Goal: Transaction & Acquisition: Purchase product/service

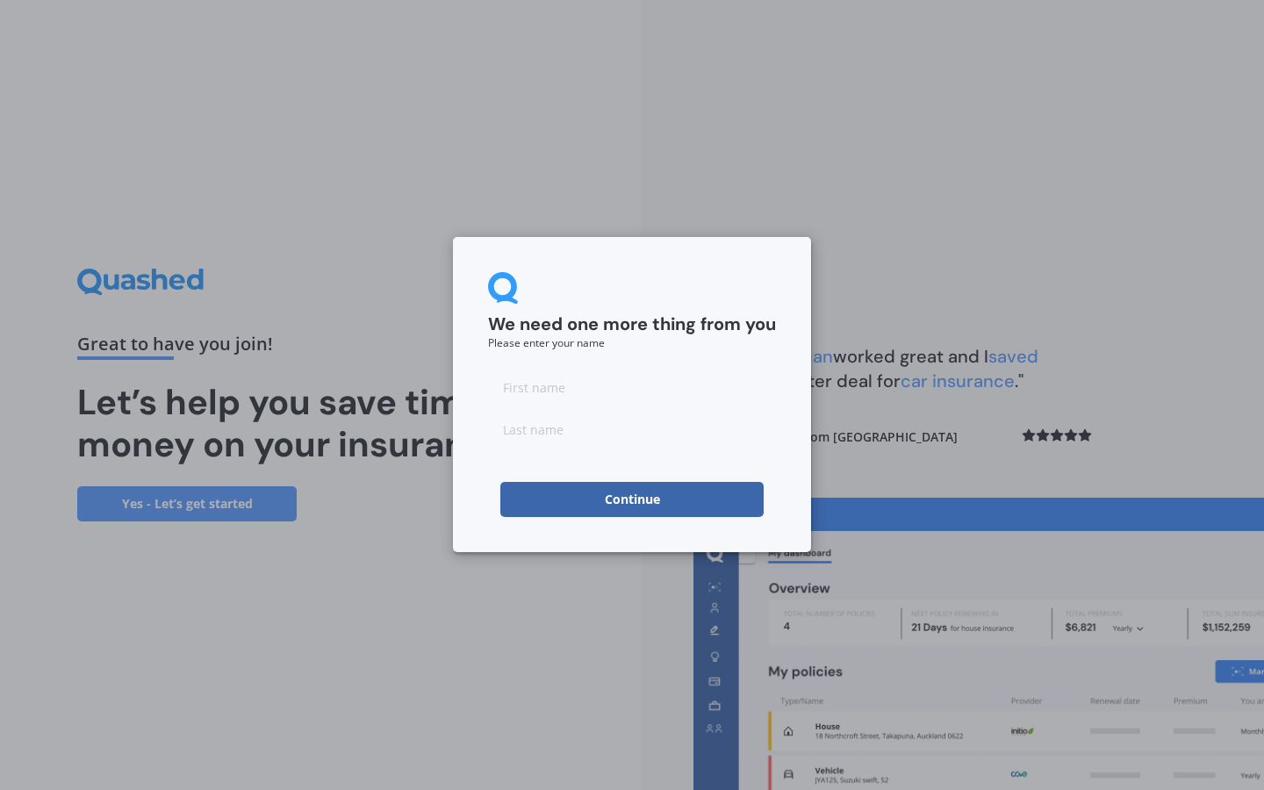
click at [529, 388] on input at bounding box center [632, 387] width 288 height 35
type input "[PERSON_NAME]"
type input "Warner"
click at [593, 501] on button "Continue" at bounding box center [632, 499] width 263 height 35
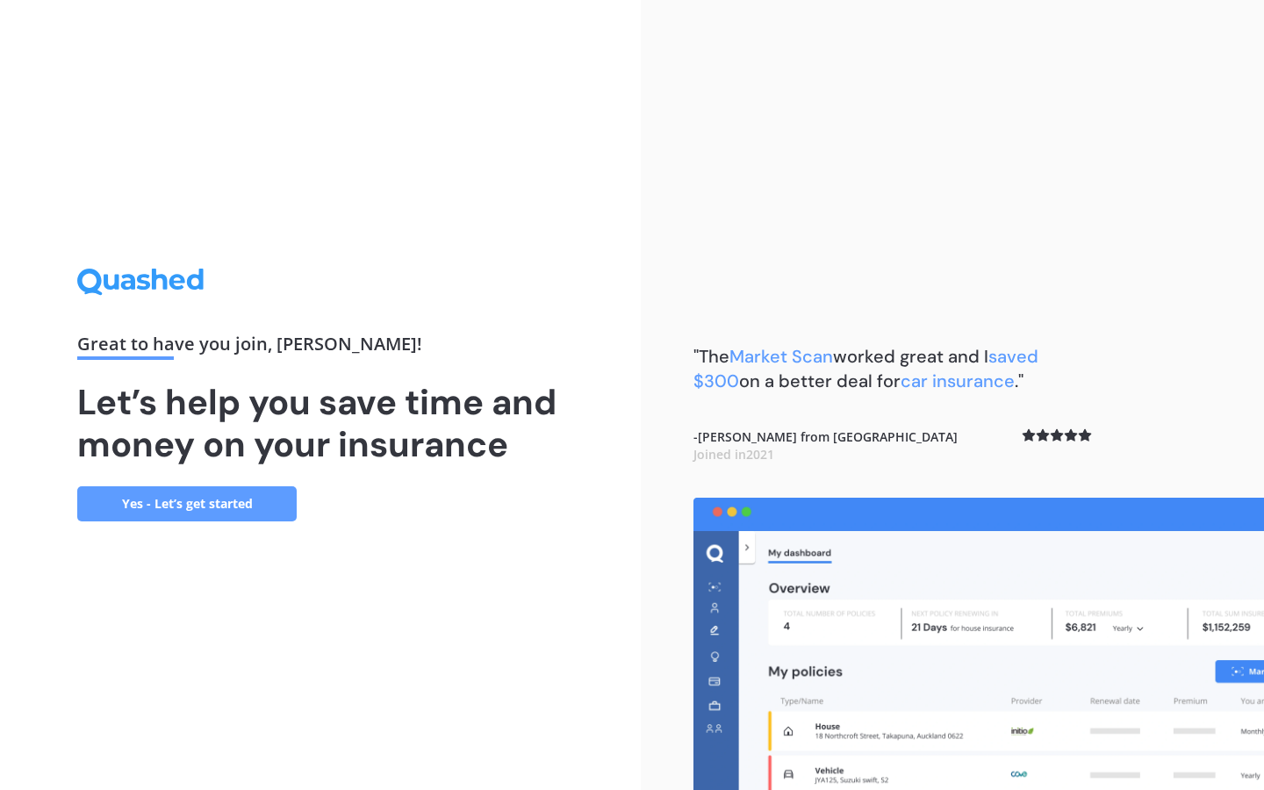
click at [262, 512] on link "Yes - Let’s get started" at bounding box center [187, 503] width 220 height 35
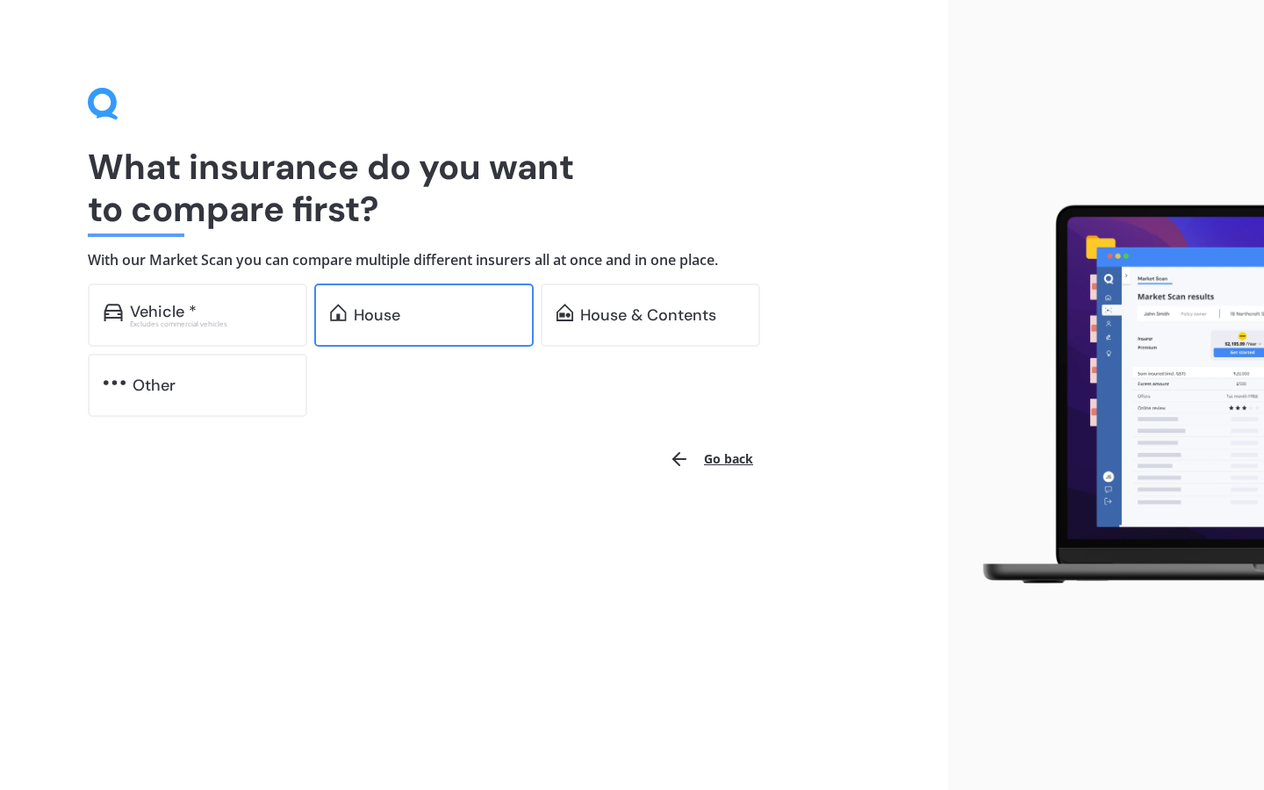
click at [455, 301] on div "House" at bounding box center [424, 315] width 220 height 63
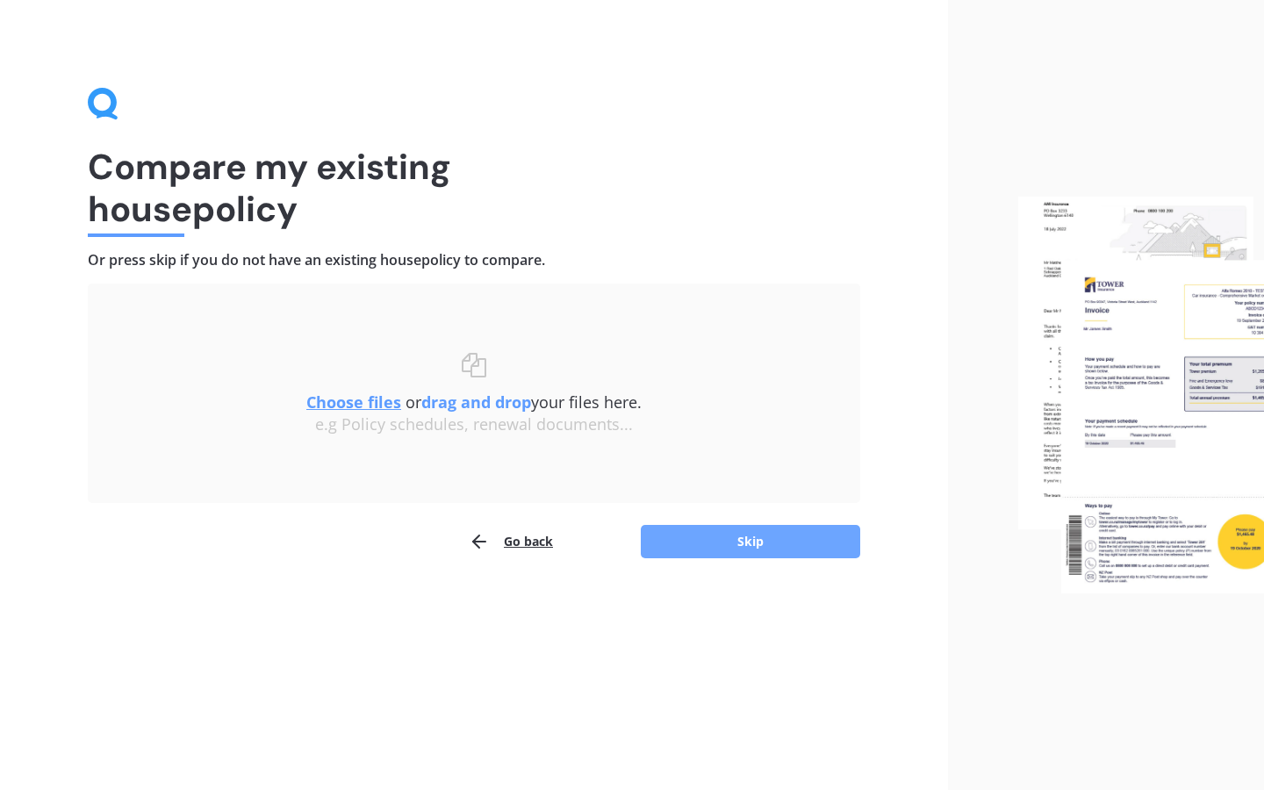
click at [777, 529] on button "Skip" at bounding box center [751, 541] width 220 height 33
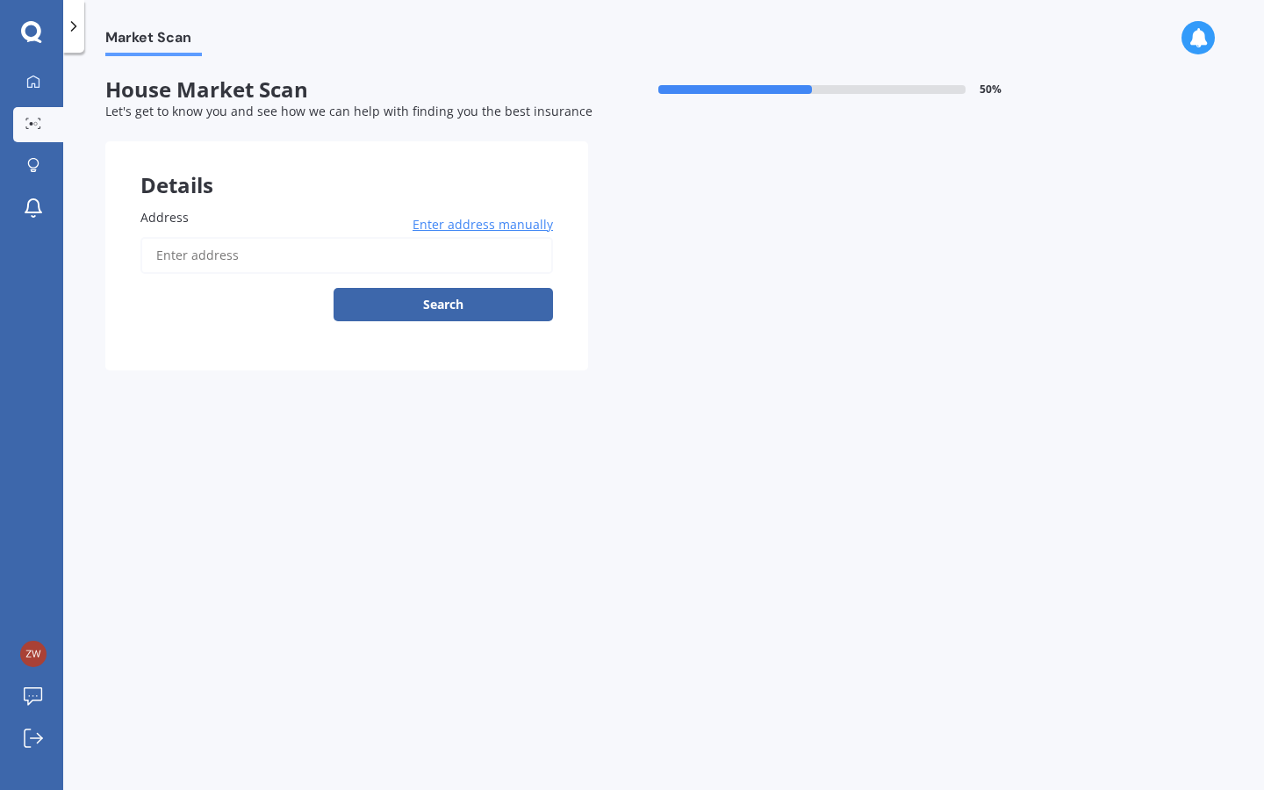
click at [213, 262] on input "Address" at bounding box center [346, 255] width 413 height 37
type input "[STREET_ADDRESS]"
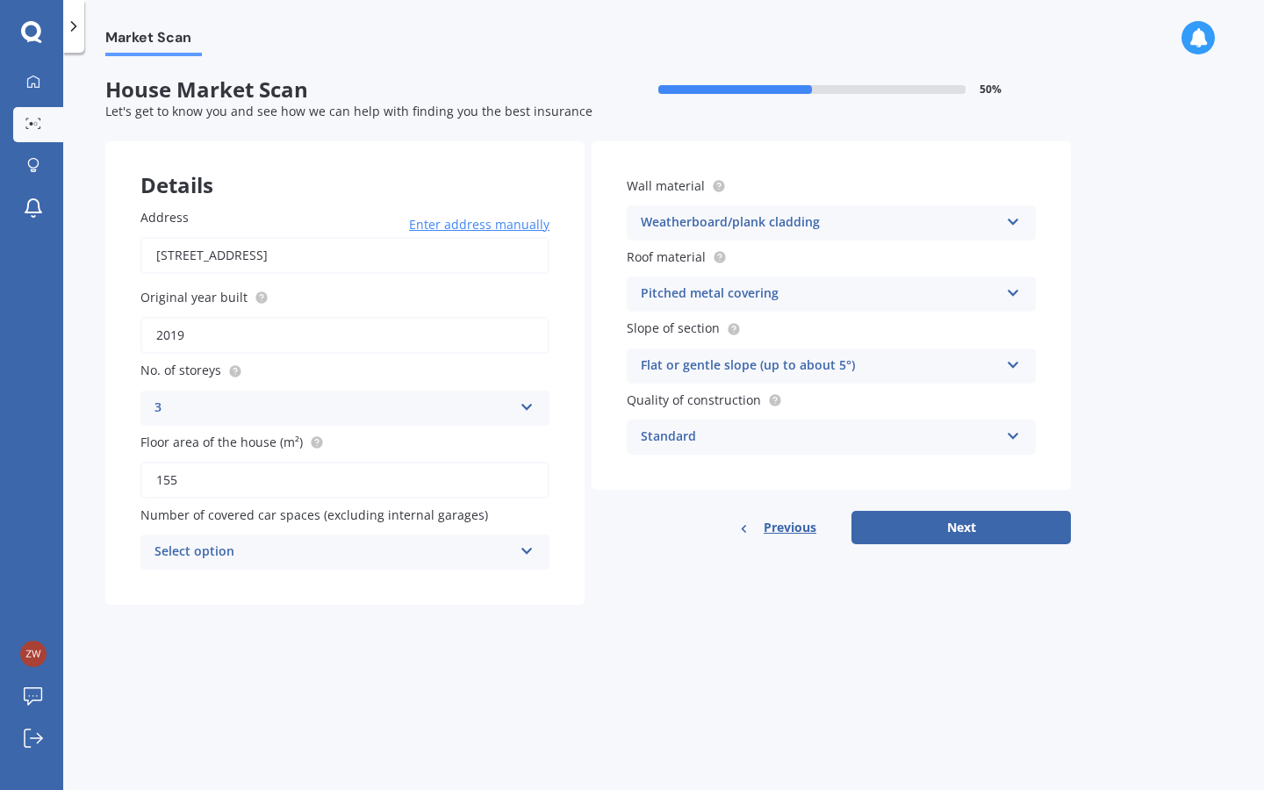
click at [529, 400] on icon at bounding box center [527, 404] width 15 height 12
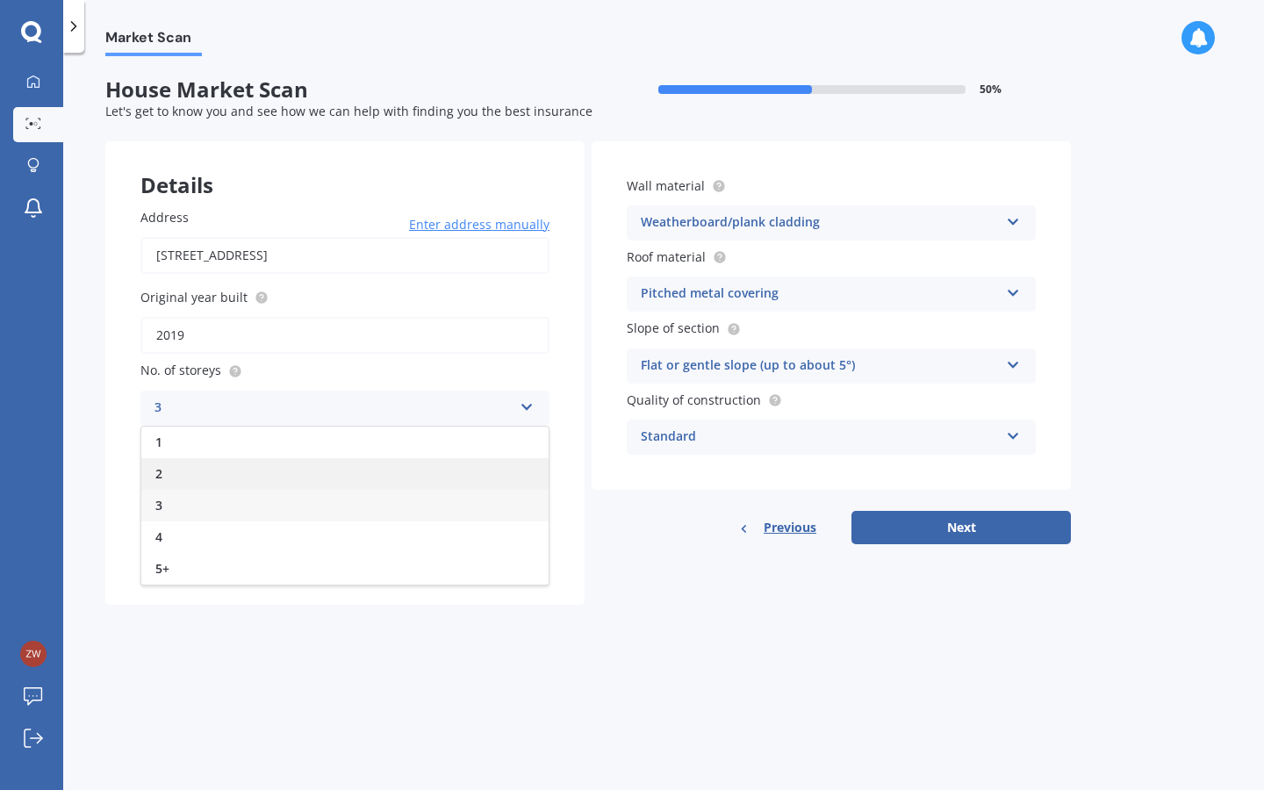
click at [355, 468] on div "2" at bounding box center [344, 474] width 407 height 32
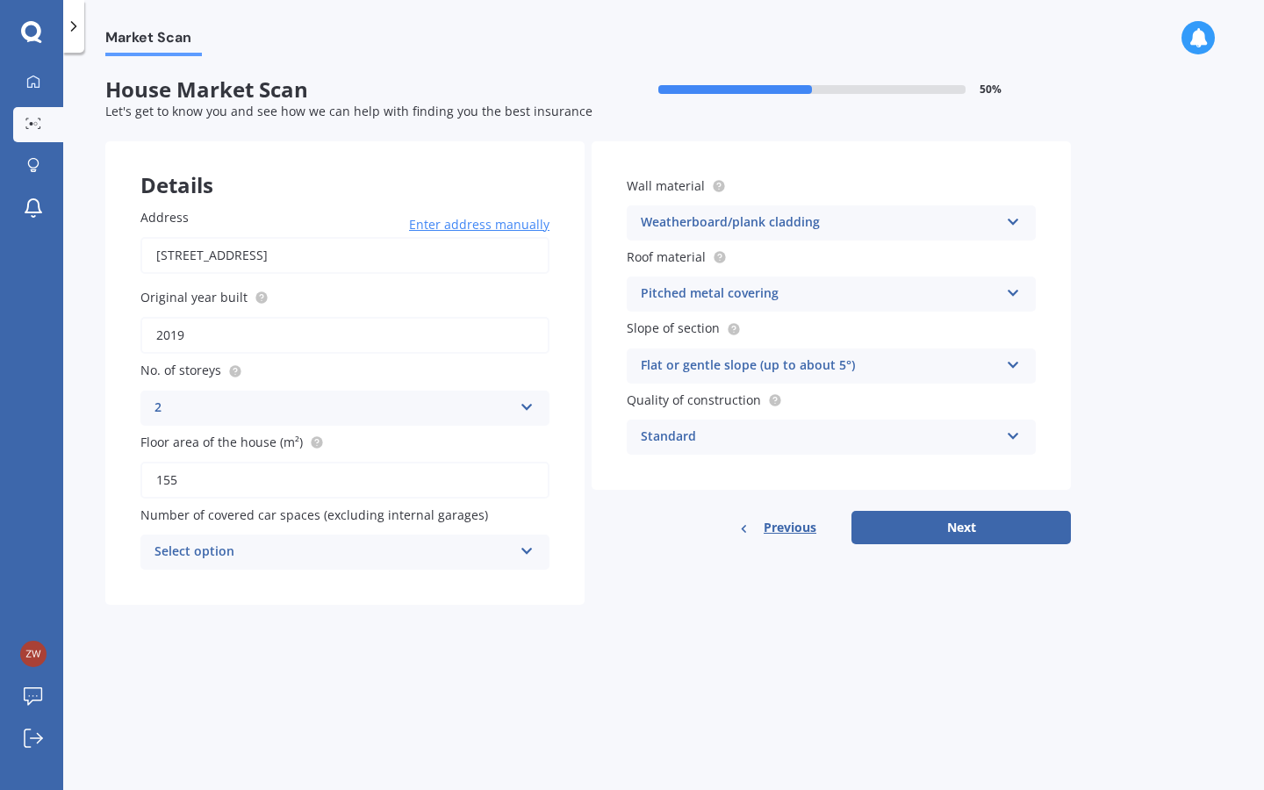
click at [676, 577] on div "Details Address 151 Bonair Crescent, Silverdale 0932 Enter address manually Sea…" at bounding box center [588, 373] width 966 height 464
click at [441, 546] on div "Select option" at bounding box center [334, 552] width 358 height 21
click at [400, 615] on div "1" at bounding box center [344, 618] width 407 height 32
click at [917, 217] on div "Weatherboard/plank cladding" at bounding box center [820, 223] width 358 height 21
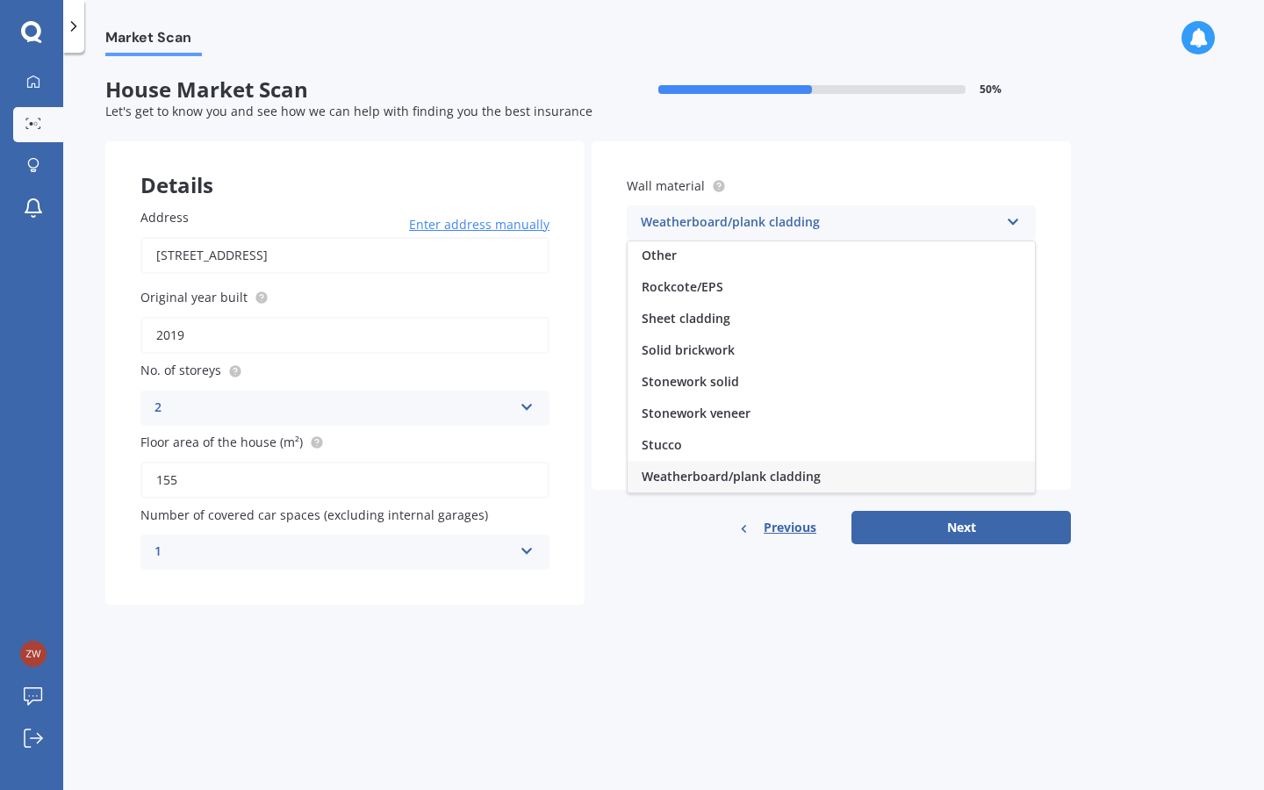
click at [1143, 172] on div "Market Scan House Market Scan 50 % Let's get to know you and see how we can hel…" at bounding box center [663, 425] width 1201 height 738
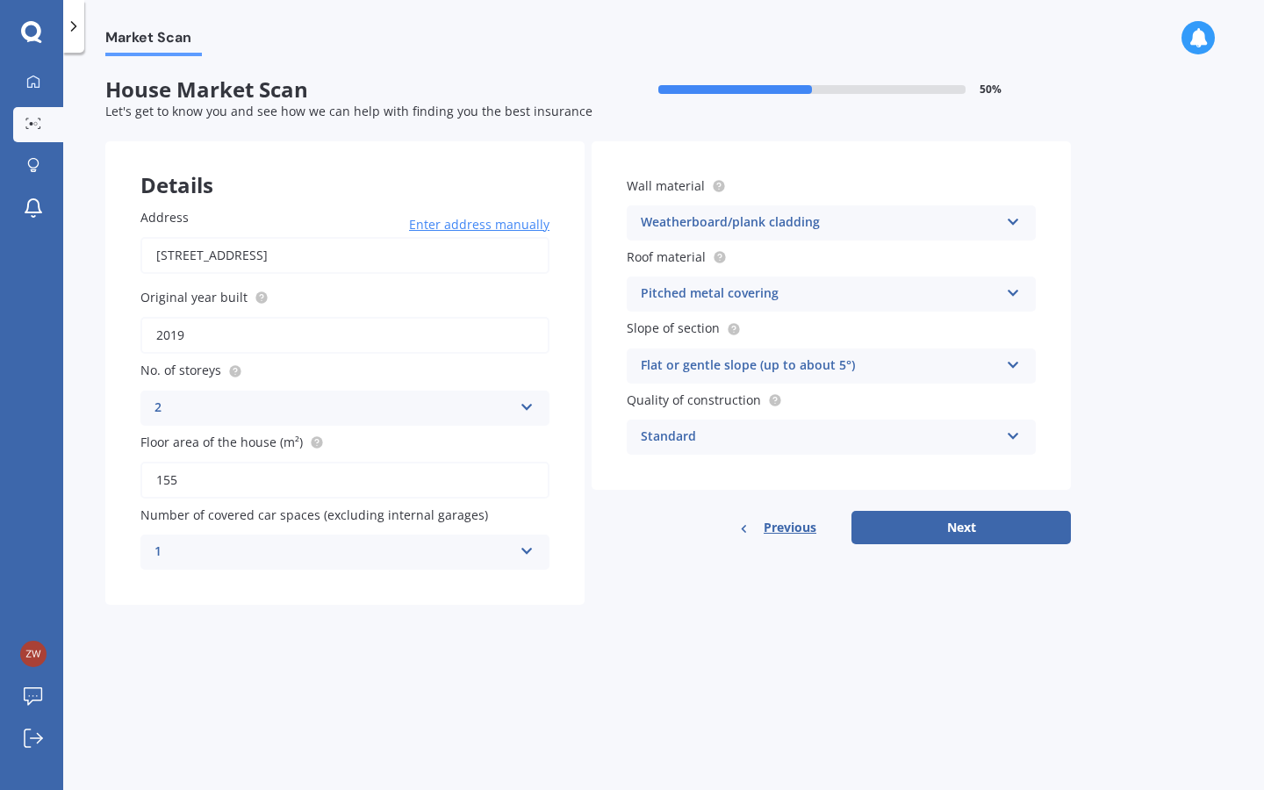
click at [937, 289] on div "Pitched metal covering" at bounding box center [820, 294] width 358 height 21
click at [1153, 265] on div "Market Scan House Market Scan 50 % Let's get to know you and see how we can hel…" at bounding box center [663, 425] width 1201 height 738
click at [987, 449] on div "Standard Standard High Prestige" at bounding box center [831, 437] width 409 height 35
click at [1082, 409] on div "Market Scan House Market Scan 50 % Let's get to know you and see how we can hel…" at bounding box center [663, 425] width 1201 height 738
click at [999, 366] on div "Flat or gentle slope (up to about 5°) Flat or gentle slope (up to about 5°) Mod…" at bounding box center [831, 366] width 409 height 35
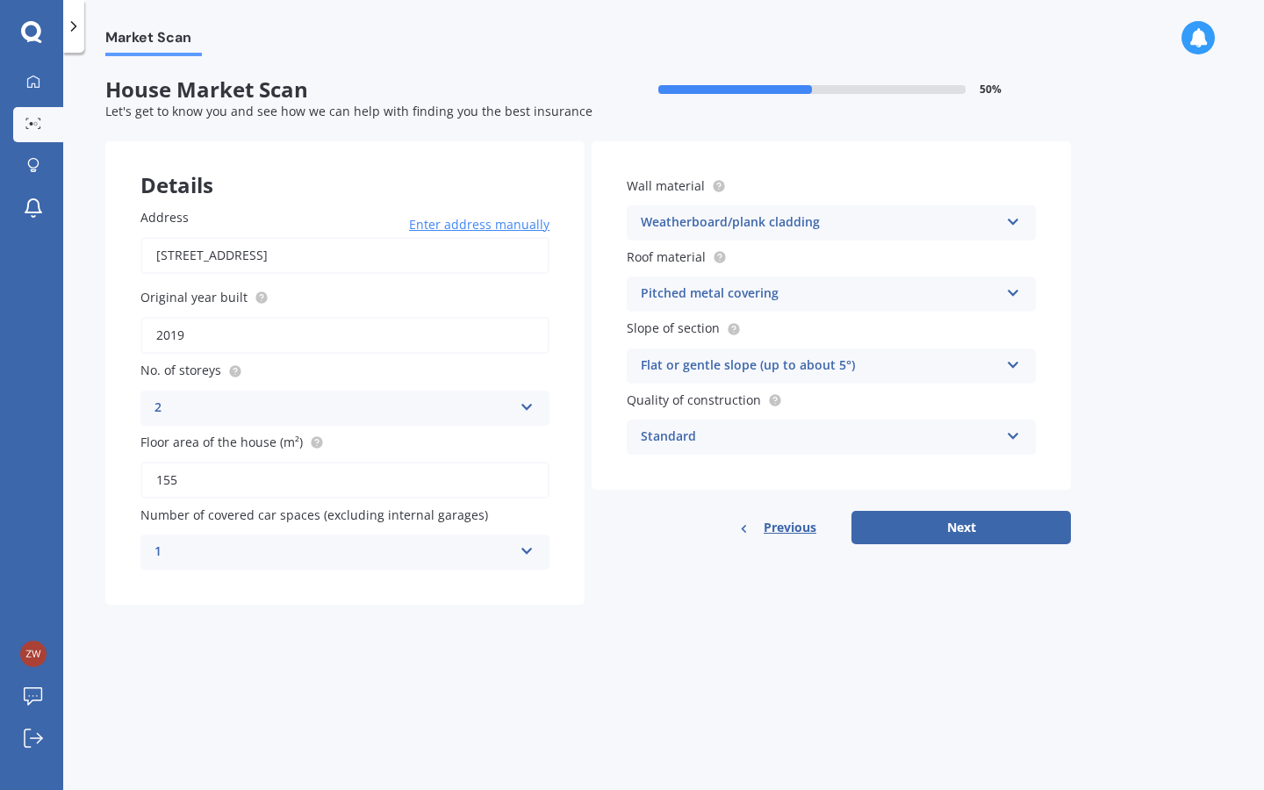
click at [1185, 340] on div "Market Scan House Market Scan 50 % Let's get to know you and see how we can hel…" at bounding box center [663, 425] width 1201 height 738
click at [999, 429] on div "Standard Standard High Prestige" at bounding box center [831, 437] width 409 height 35
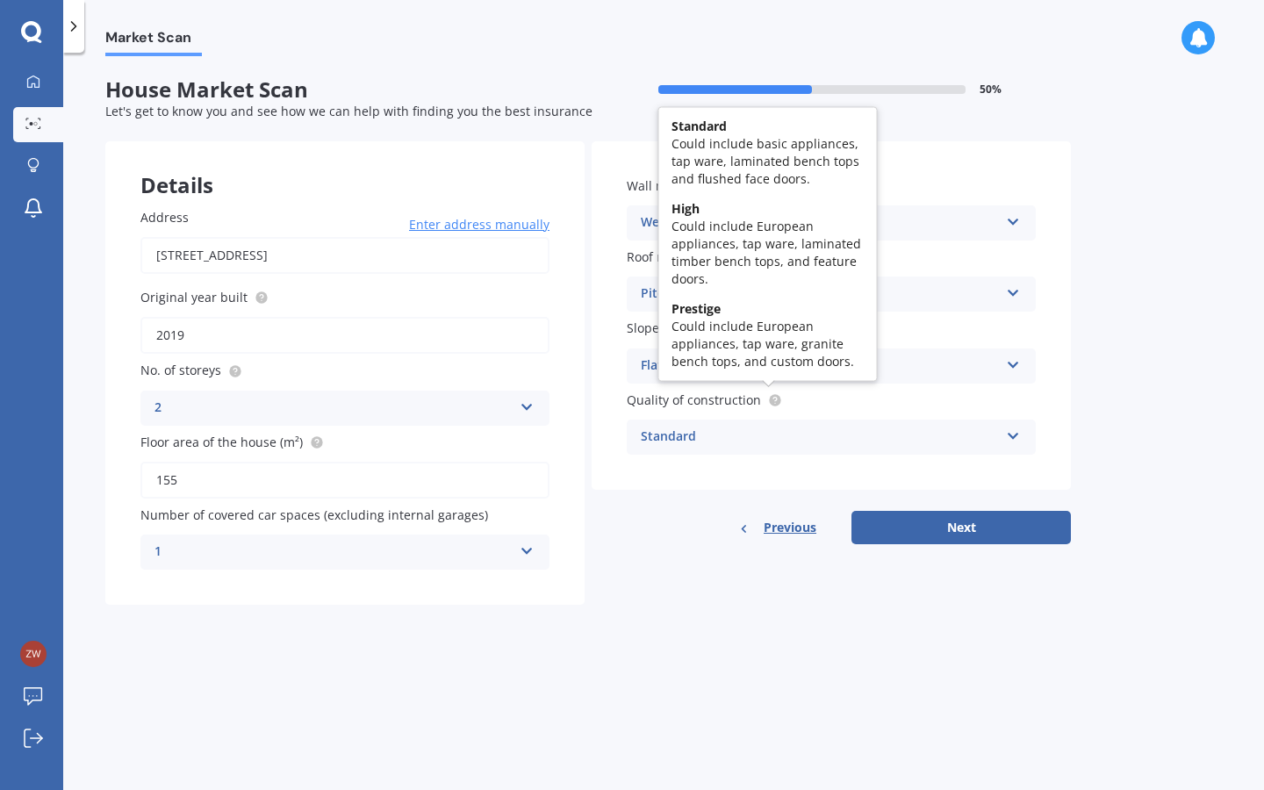
click at [763, 402] on div at bounding box center [771, 400] width 21 height 14
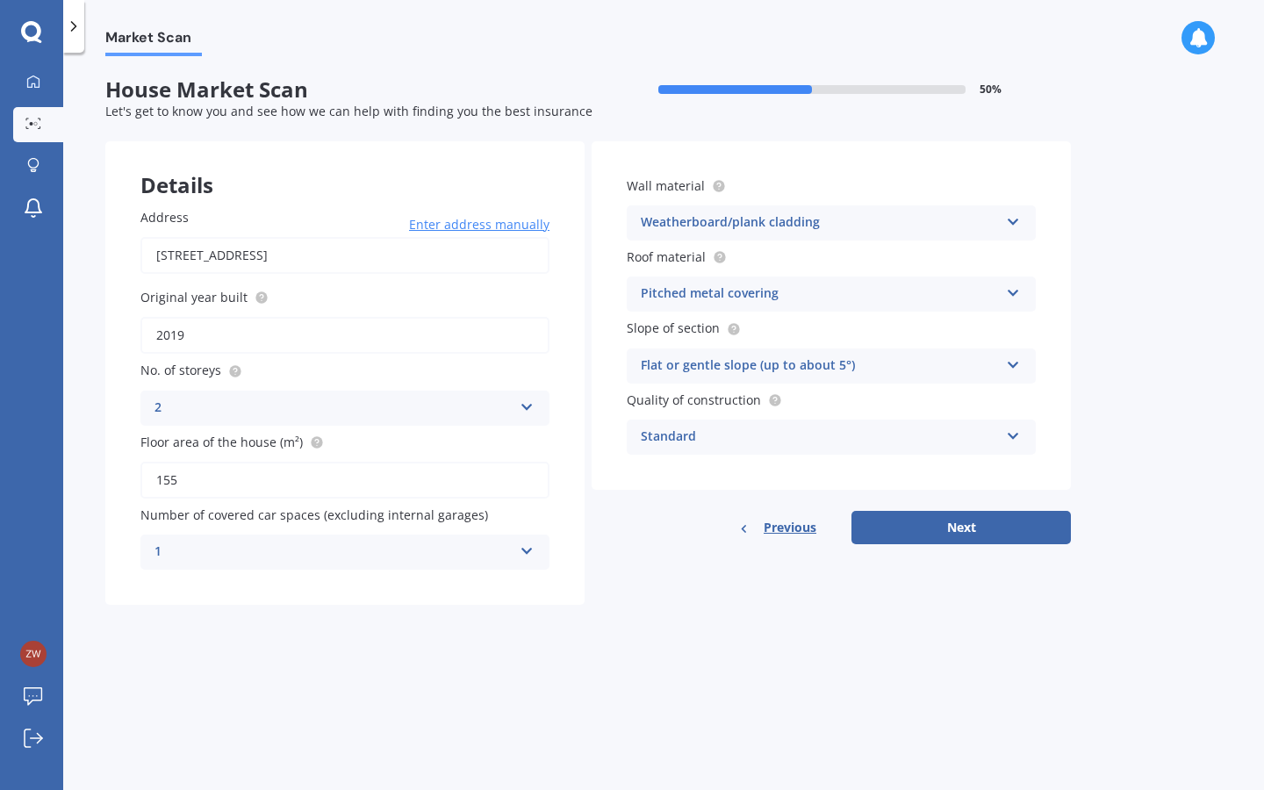
click at [863, 394] on label "Quality of construction" at bounding box center [828, 400] width 402 height 18
click at [975, 522] on button "Next" at bounding box center [962, 527] width 220 height 33
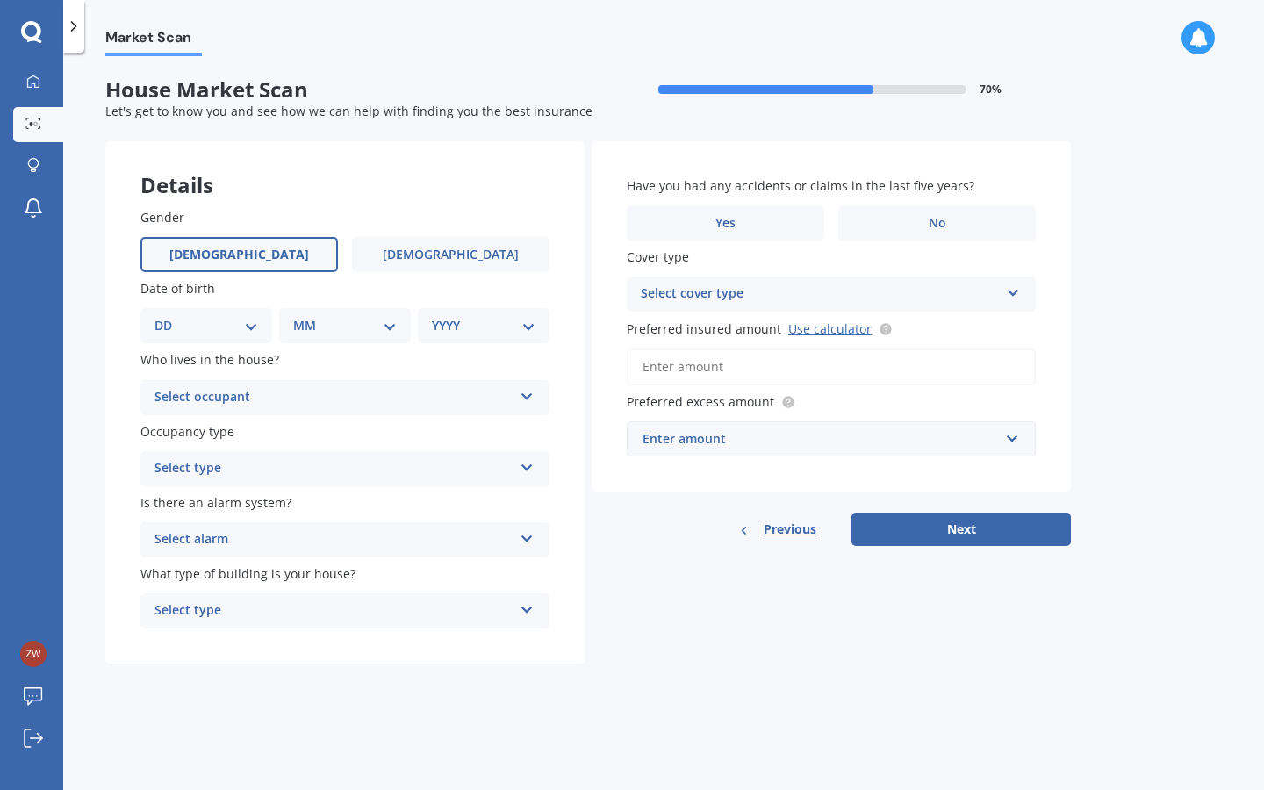
click at [264, 253] on label "Male" at bounding box center [239, 254] width 198 height 35
click at [0, 0] on input "Male" at bounding box center [0, 0] width 0 height 0
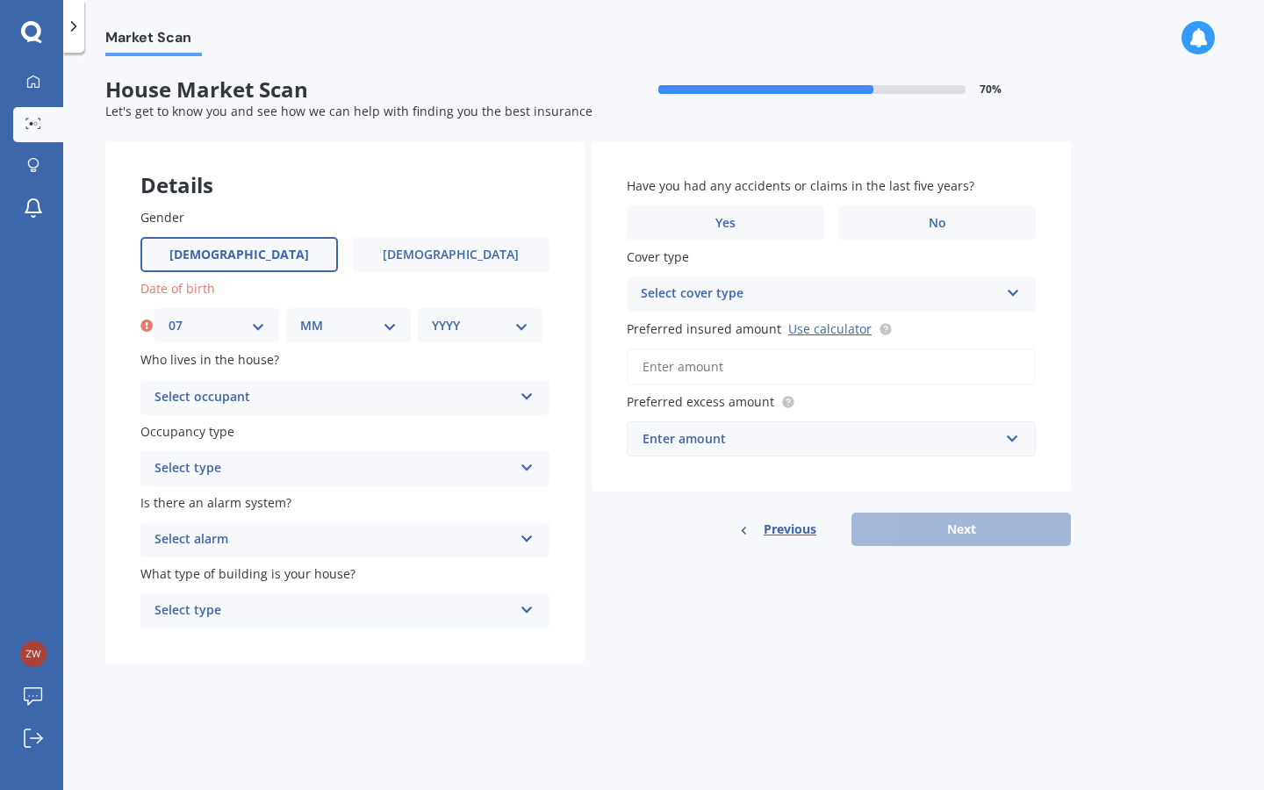
click at [343, 312] on div "MM 01 02 03 04 05 06 07 08 09 10 11 12" at bounding box center [348, 325] width 125 height 35
click at [339, 401] on div "Select occupant" at bounding box center [334, 397] width 358 height 21
click at [341, 375] on div "Who lives in the house? Owner Owner Owner + Boarder" at bounding box center [344, 382] width 409 height 64
click at [300, 474] on div "Select type" at bounding box center [334, 468] width 358 height 21
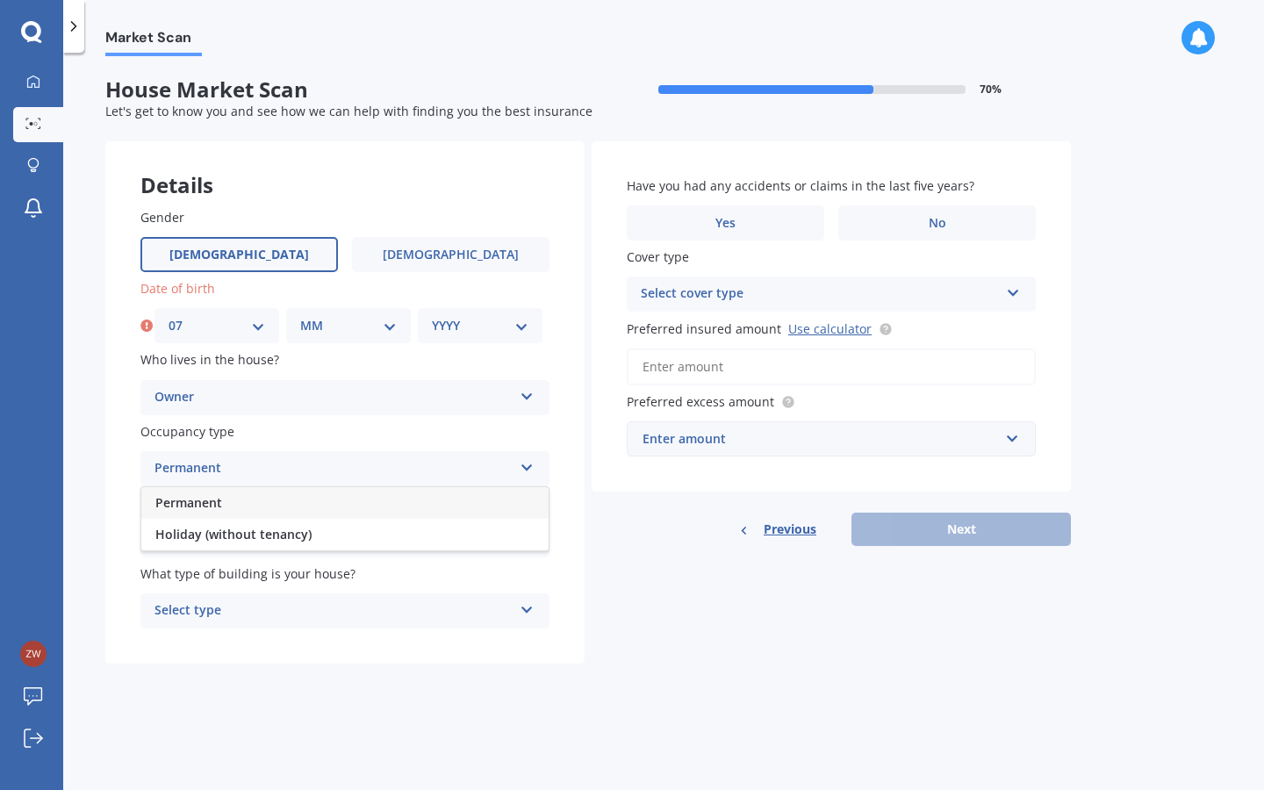
click at [311, 427] on label "Occupancy type" at bounding box center [341, 431] width 402 height 18
click at [256, 312] on div "DD 01 02 03 04 05 06 07 08 09 10 11 12 13 14 15 16 17 18 19 20 21 22 23 24 25 2…" at bounding box center [217, 325] width 125 height 35
click at [201, 339] on div "DD 01 02 03 04 05 06 07 08 09 10 11 12 13 14 15 16 17 18 19 20 21 22 23 24 25 2…" at bounding box center [217, 325] width 125 height 35
select select "01"
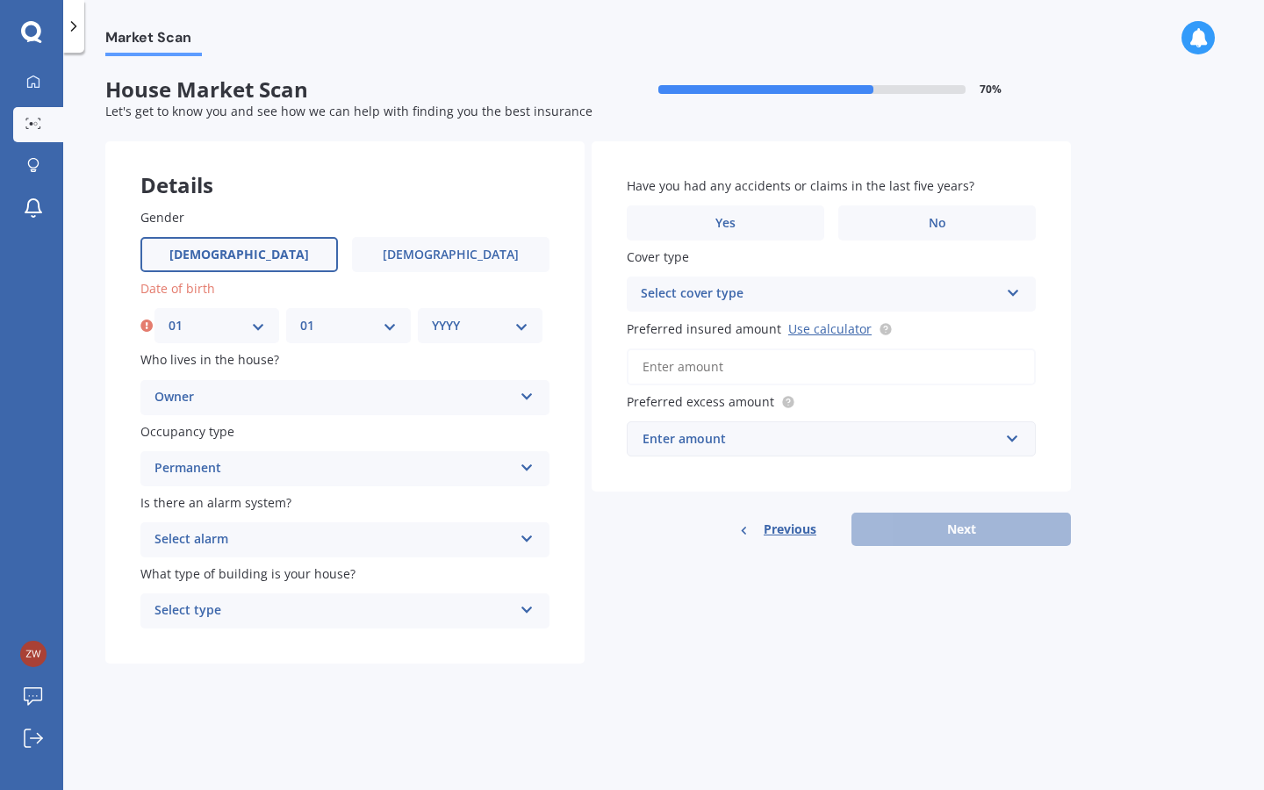
select select "1995"
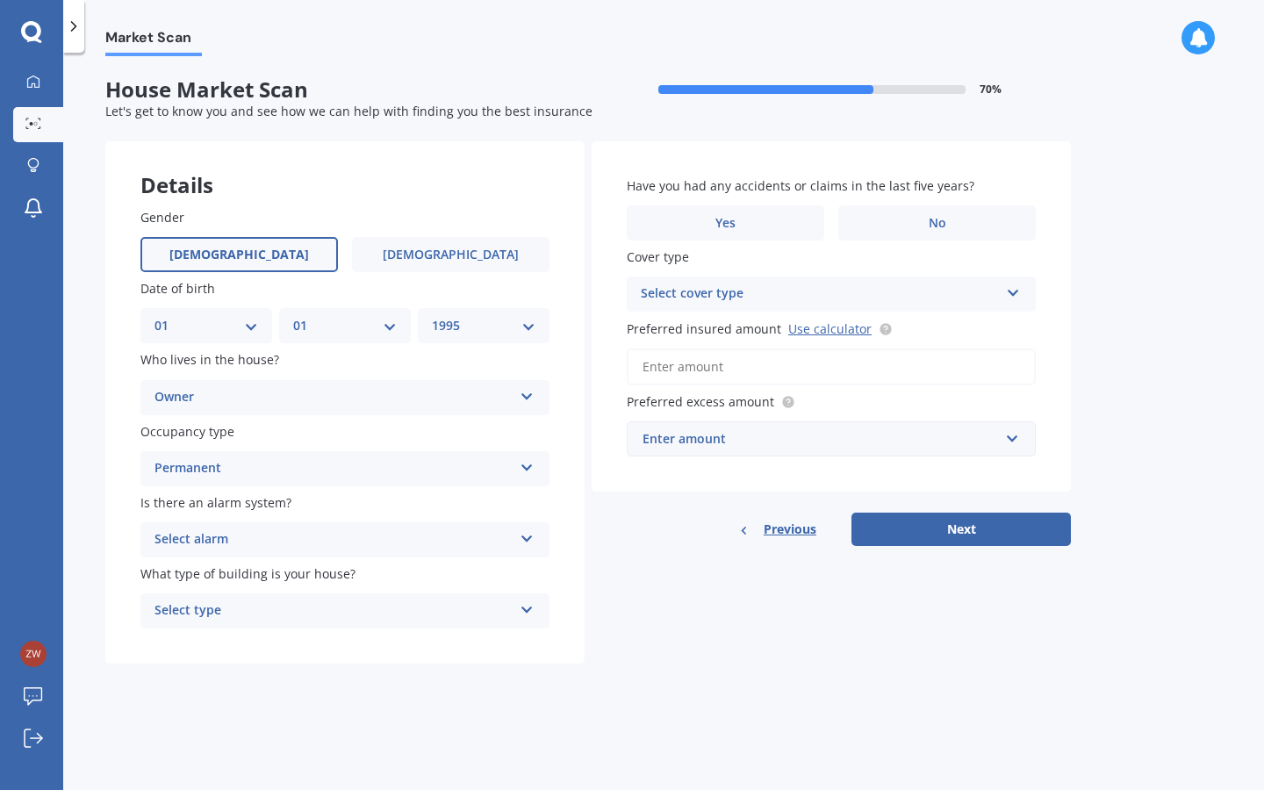
click at [412, 514] on div "Is there an alarm system? Select alarm Yes, monitored Yes, not monitored No" at bounding box center [344, 525] width 409 height 64
click at [393, 537] on div "Select alarm" at bounding box center [334, 539] width 358 height 21
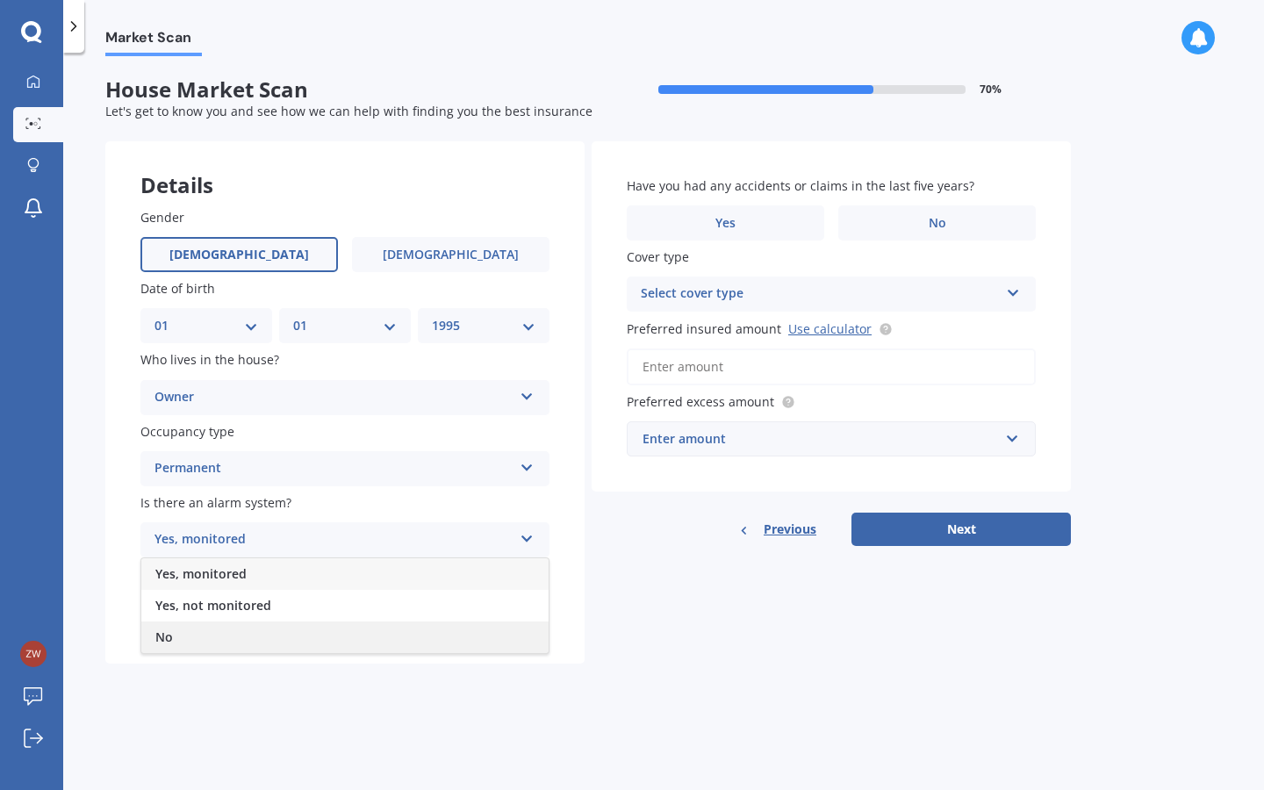
click at [261, 633] on div "No" at bounding box center [344, 638] width 407 height 32
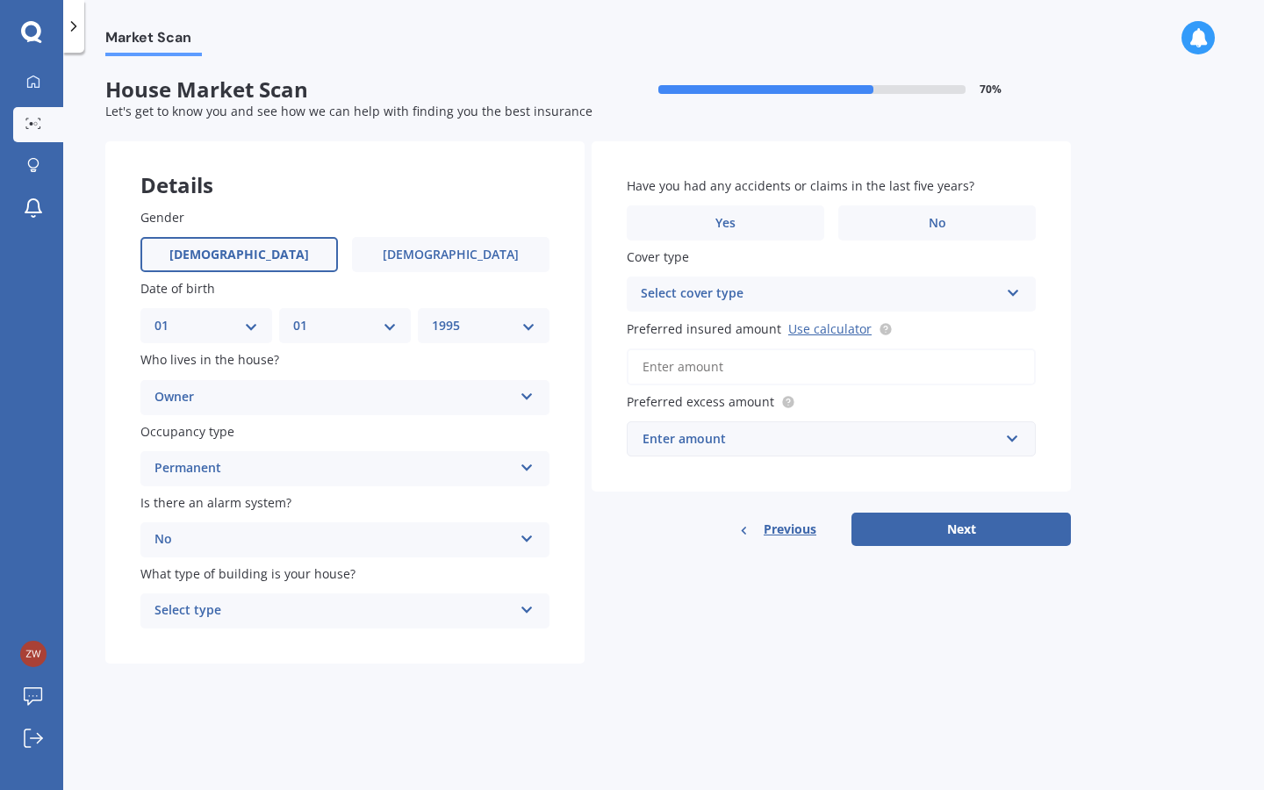
click at [393, 609] on div "Select type" at bounding box center [334, 611] width 358 height 21
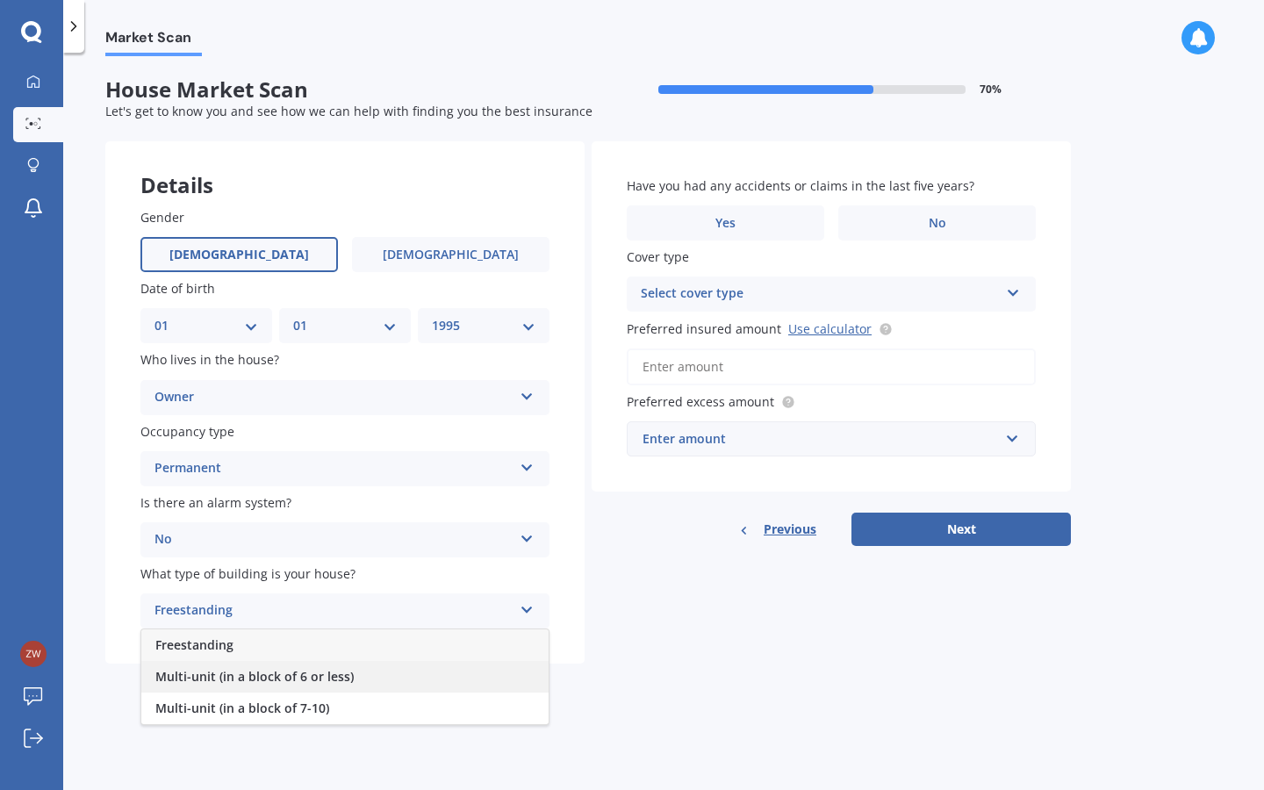
click at [347, 675] on span "Multi-unit (in a block of 6 or less)" at bounding box center [254, 676] width 198 height 17
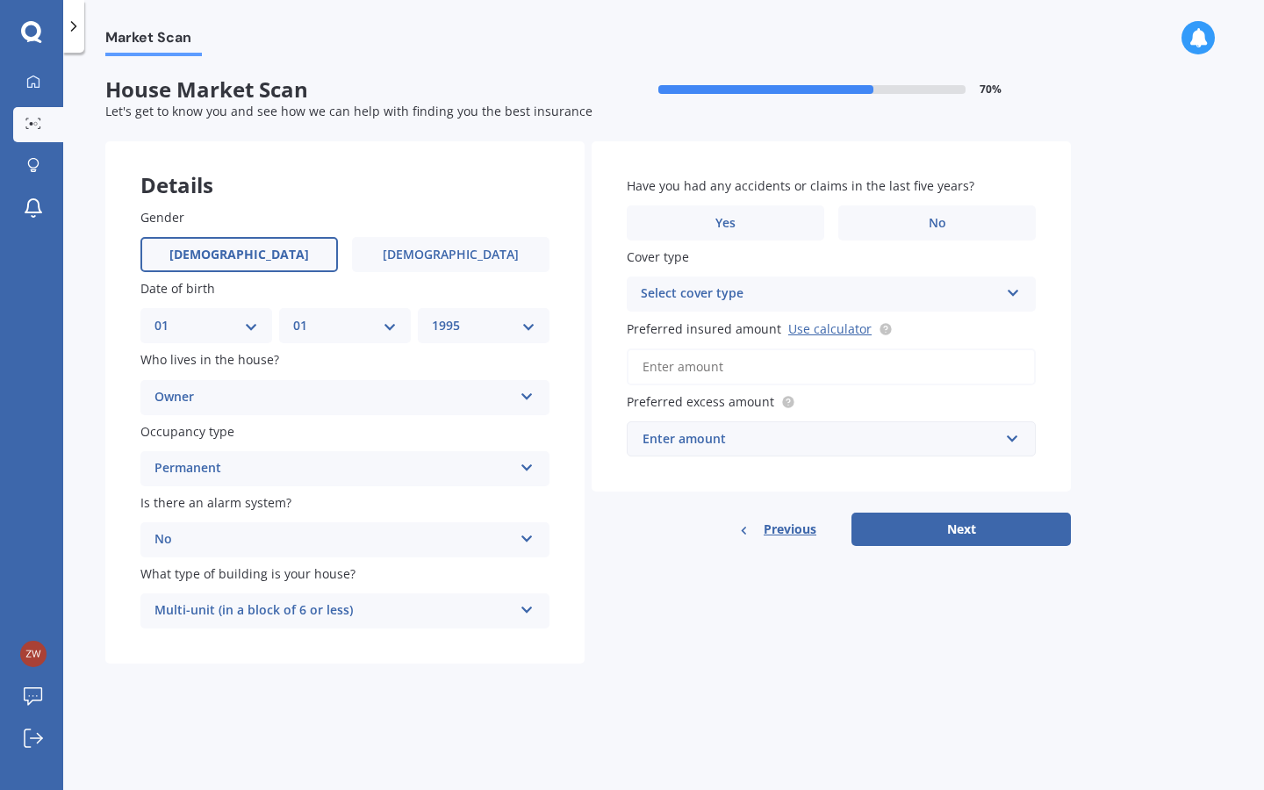
click at [652, 704] on div "Market Scan House Market Scan 70 % Let's get to know you and see how we can hel…" at bounding box center [663, 425] width 1201 height 738
click at [386, 606] on div "Multi-unit (in a block of 6 or less)" at bounding box center [334, 611] width 358 height 21
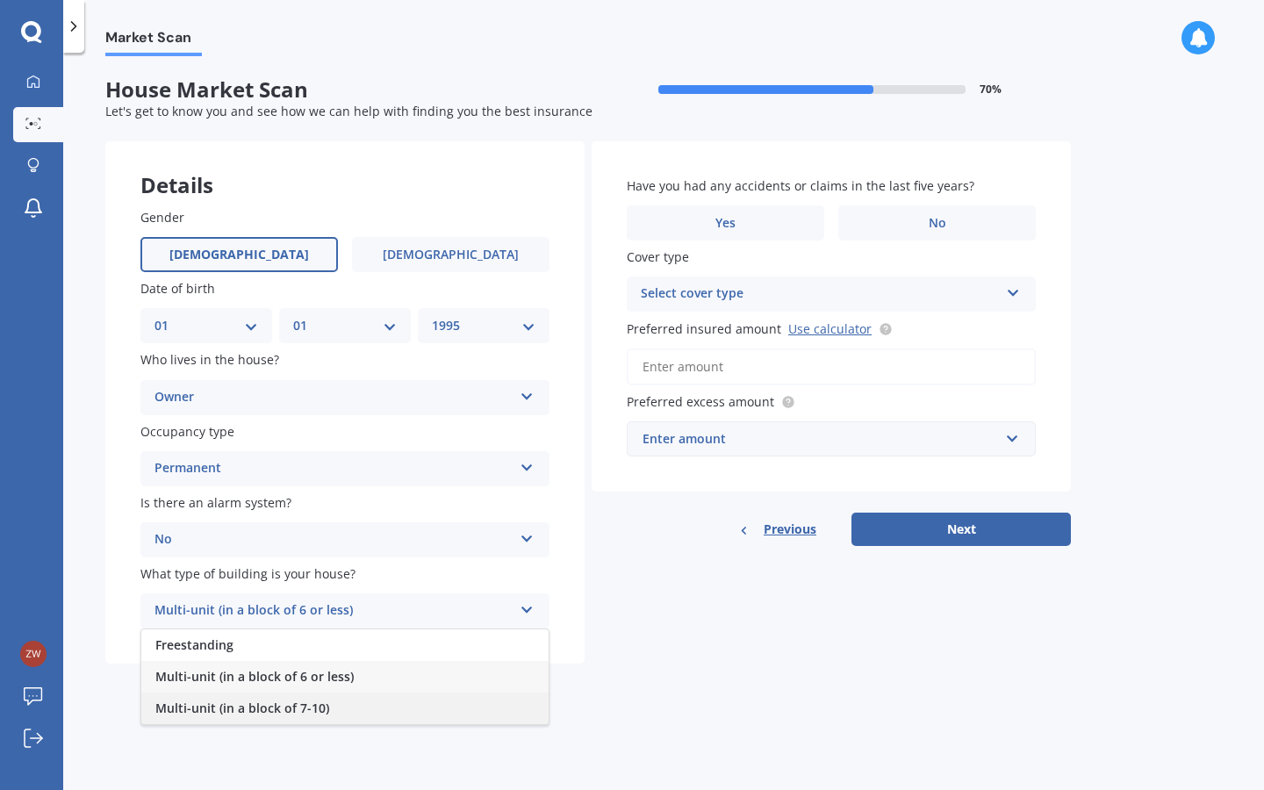
click at [323, 700] on span "Multi-unit (in a block of 7-10)" at bounding box center [242, 708] width 174 height 17
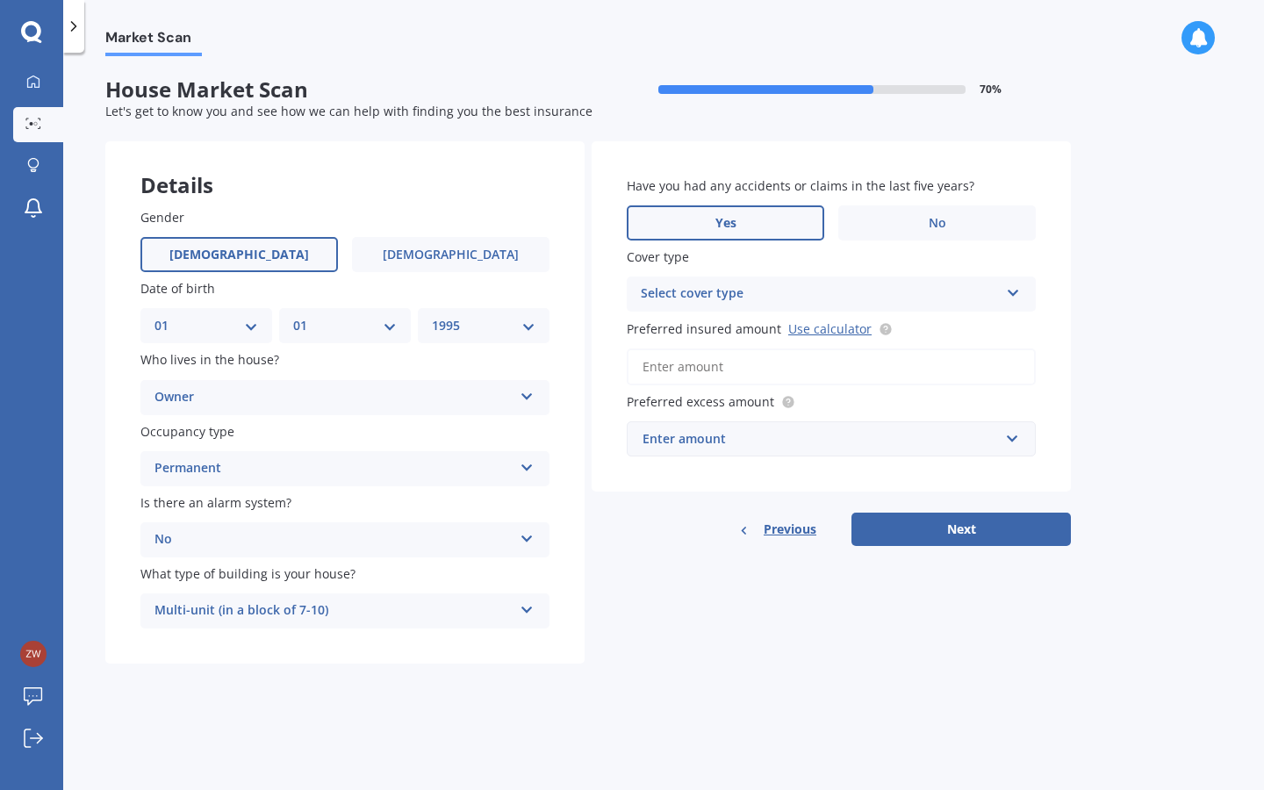
click at [738, 227] on label "Yes" at bounding box center [726, 222] width 198 height 35
click at [0, 0] on input "Yes" at bounding box center [0, 0] width 0 height 0
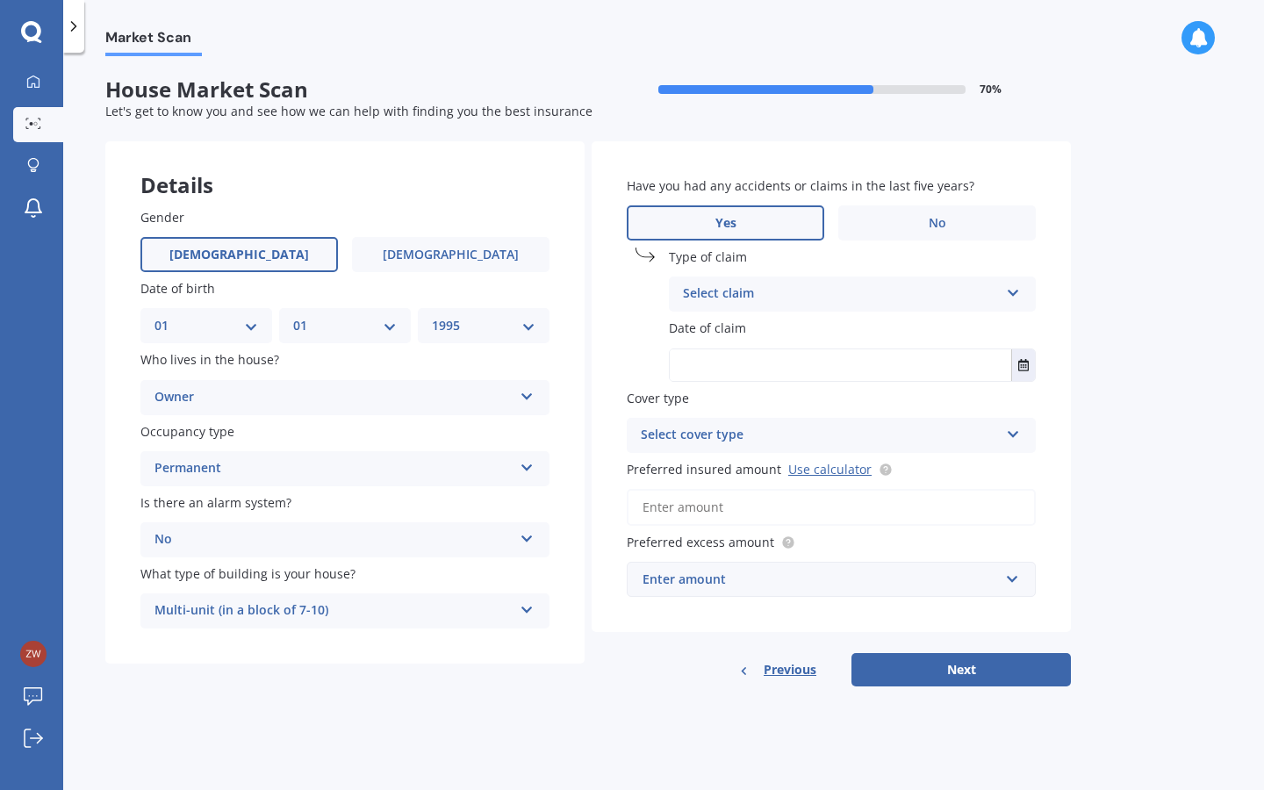
click at [858, 279] on div "Select claim Accidental damage Broken glass Burglary or theft Earthquake Fire F…" at bounding box center [852, 294] width 367 height 35
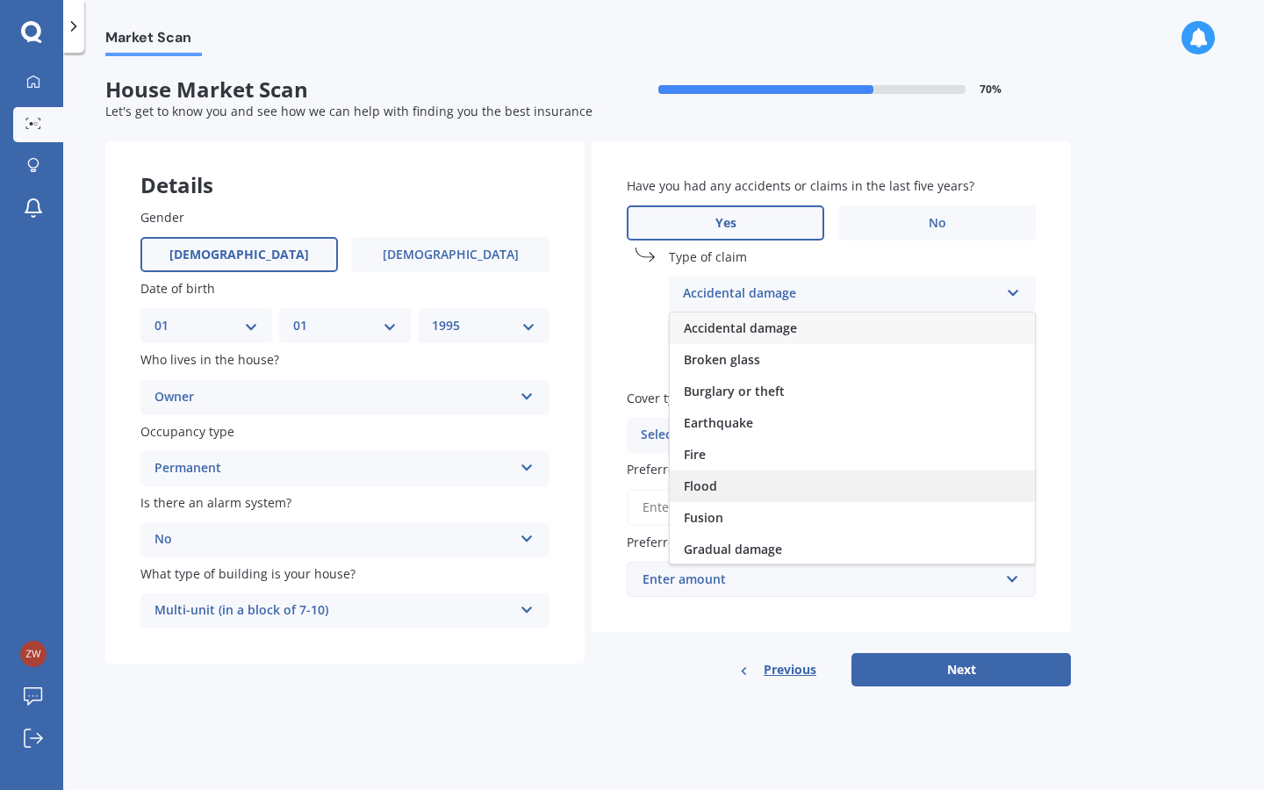
click at [810, 499] on div "Flood" at bounding box center [852, 487] width 365 height 32
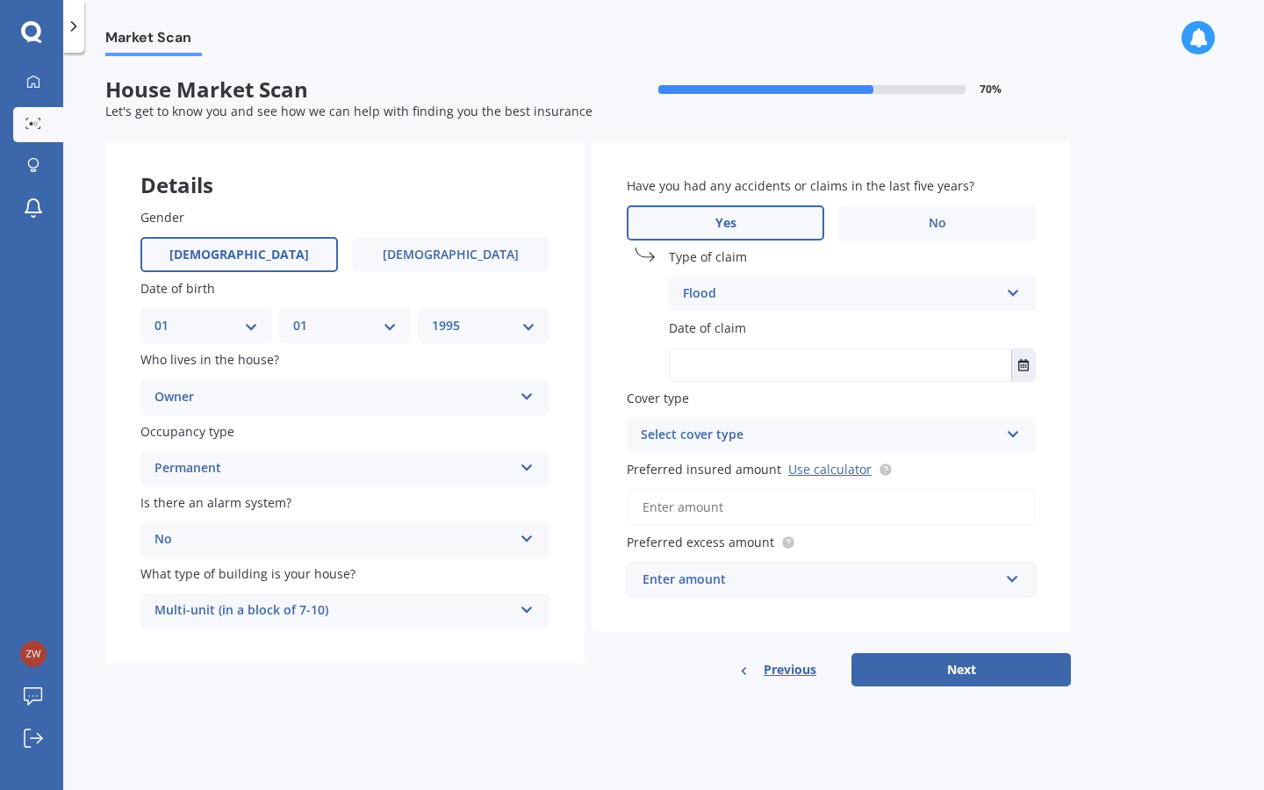
click at [818, 357] on input "text" at bounding box center [841, 365] width 342 height 32
click at [1024, 355] on button "Select date" at bounding box center [1024, 365] width 24 height 32
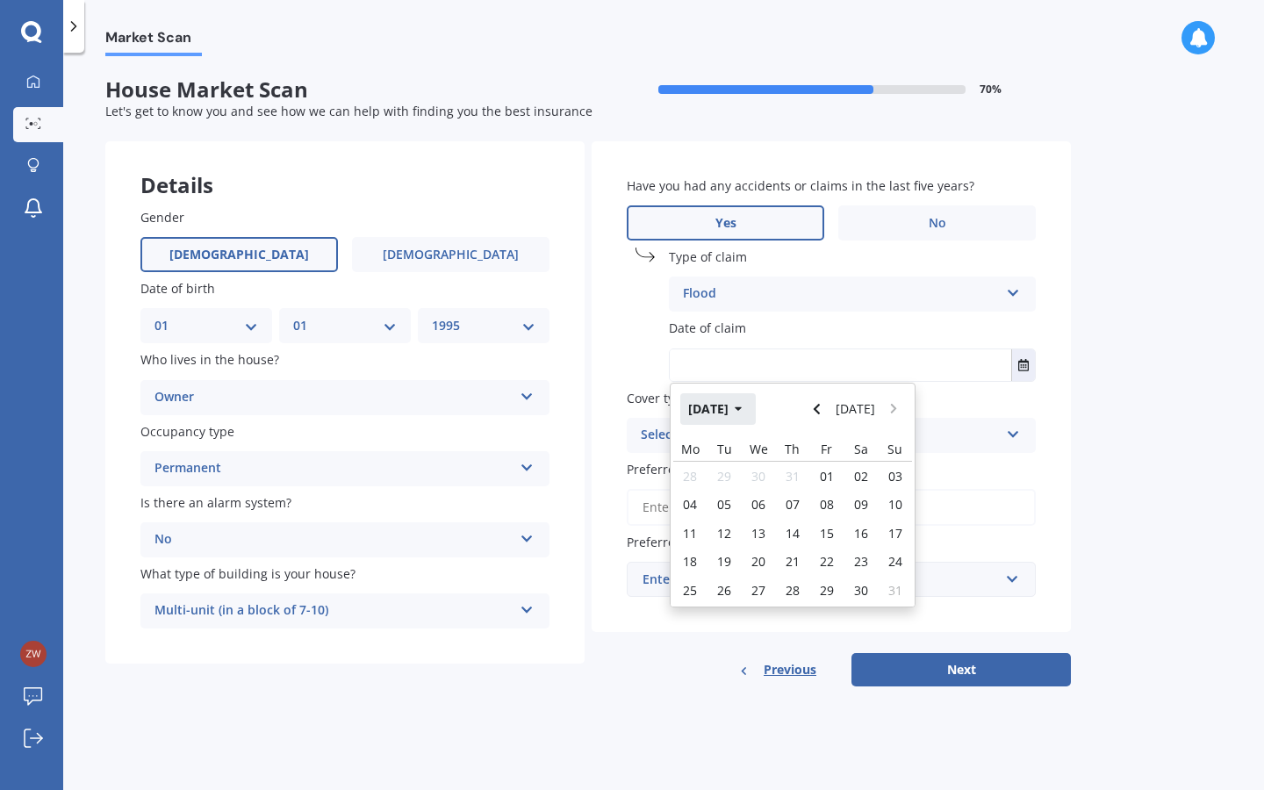
click at [746, 406] on button "Aug 2025" at bounding box center [719, 409] width 76 height 32
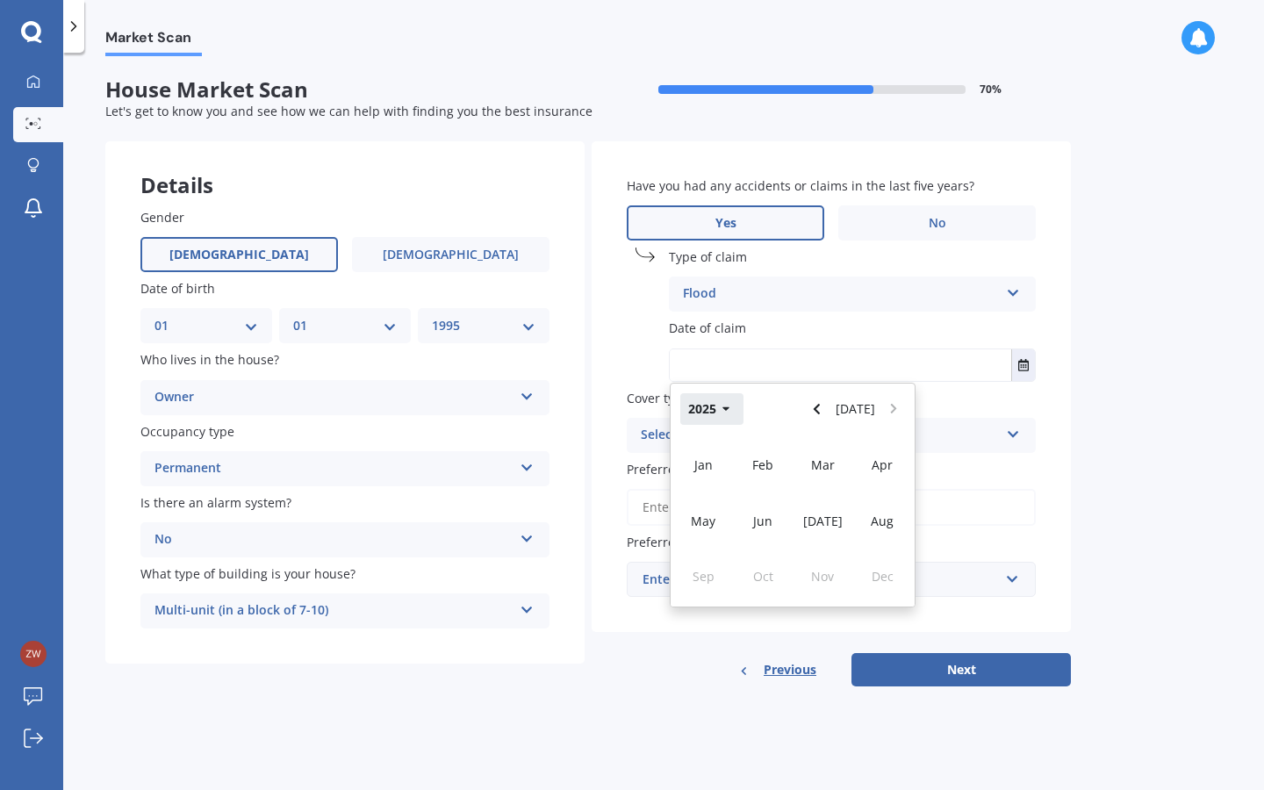
click at [723, 404] on icon "button" at bounding box center [727, 409] width 8 height 12
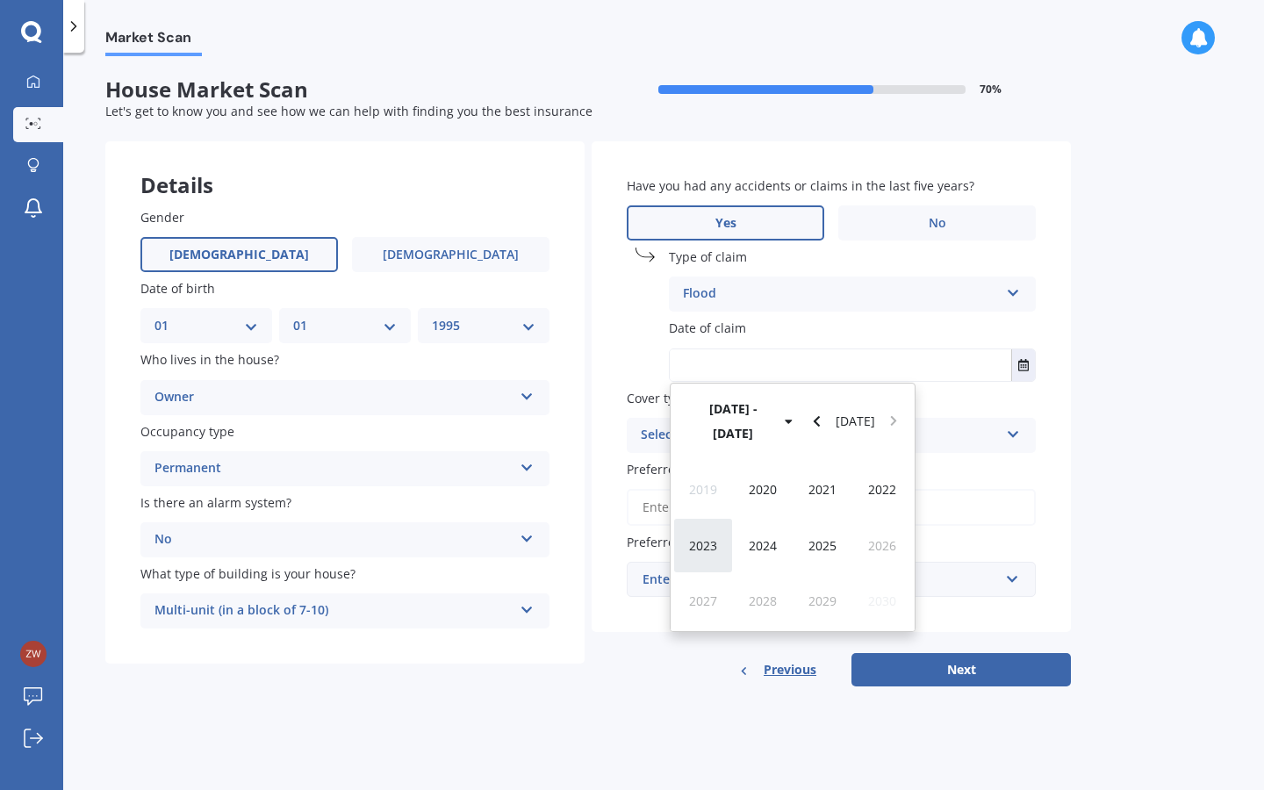
click at [676, 518] on div "2023" at bounding box center [704, 545] width 60 height 55
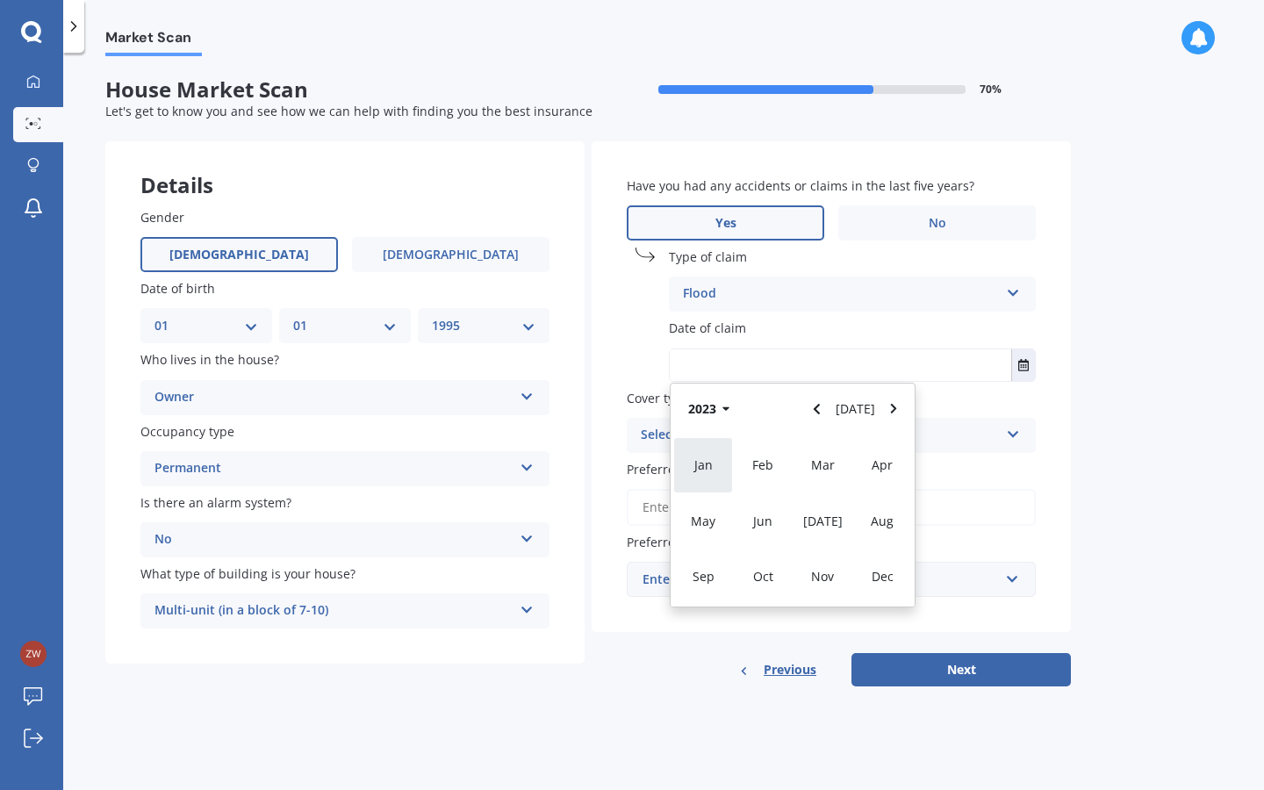
click at [701, 465] on span "Jan" at bounding box center [704, 465] width 18 height 17
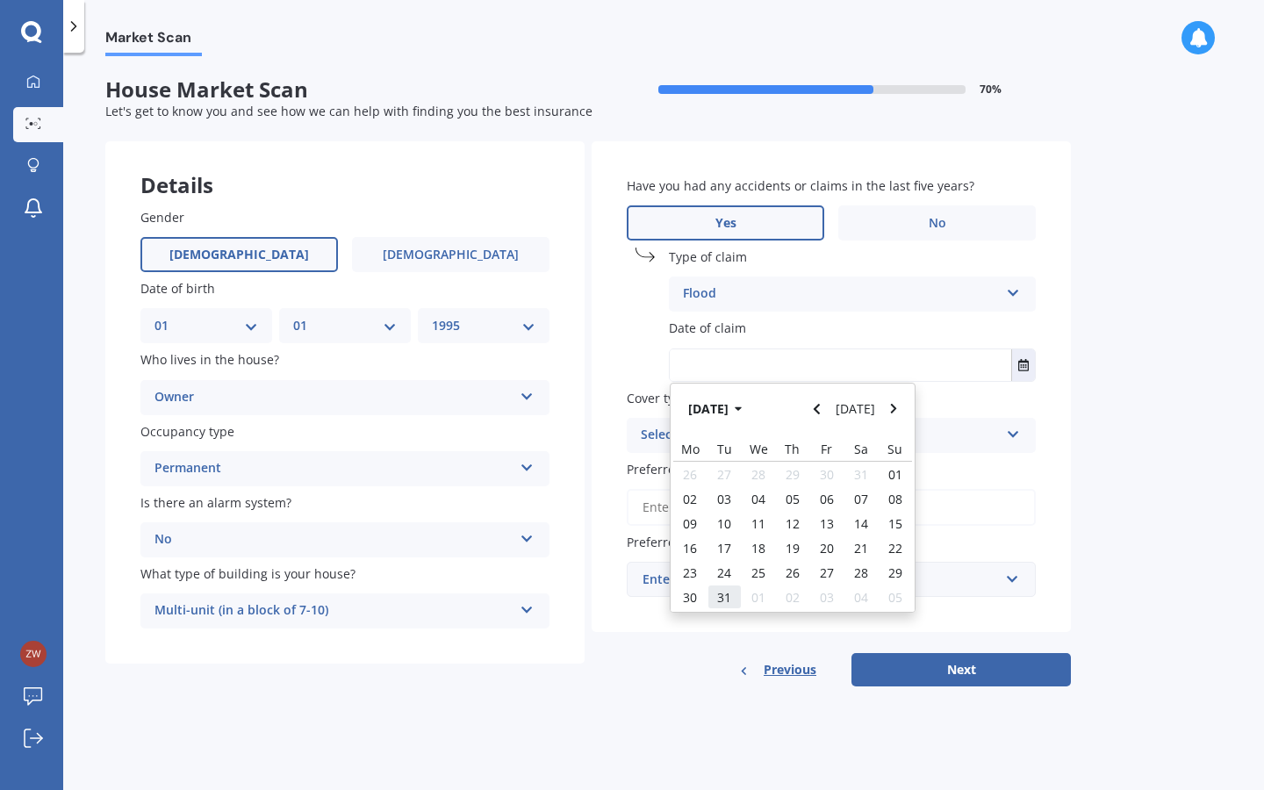
click at [728, 590] on span "31" at bounding box center [724, 597] width 14 height 17
type input "31/01/2023"
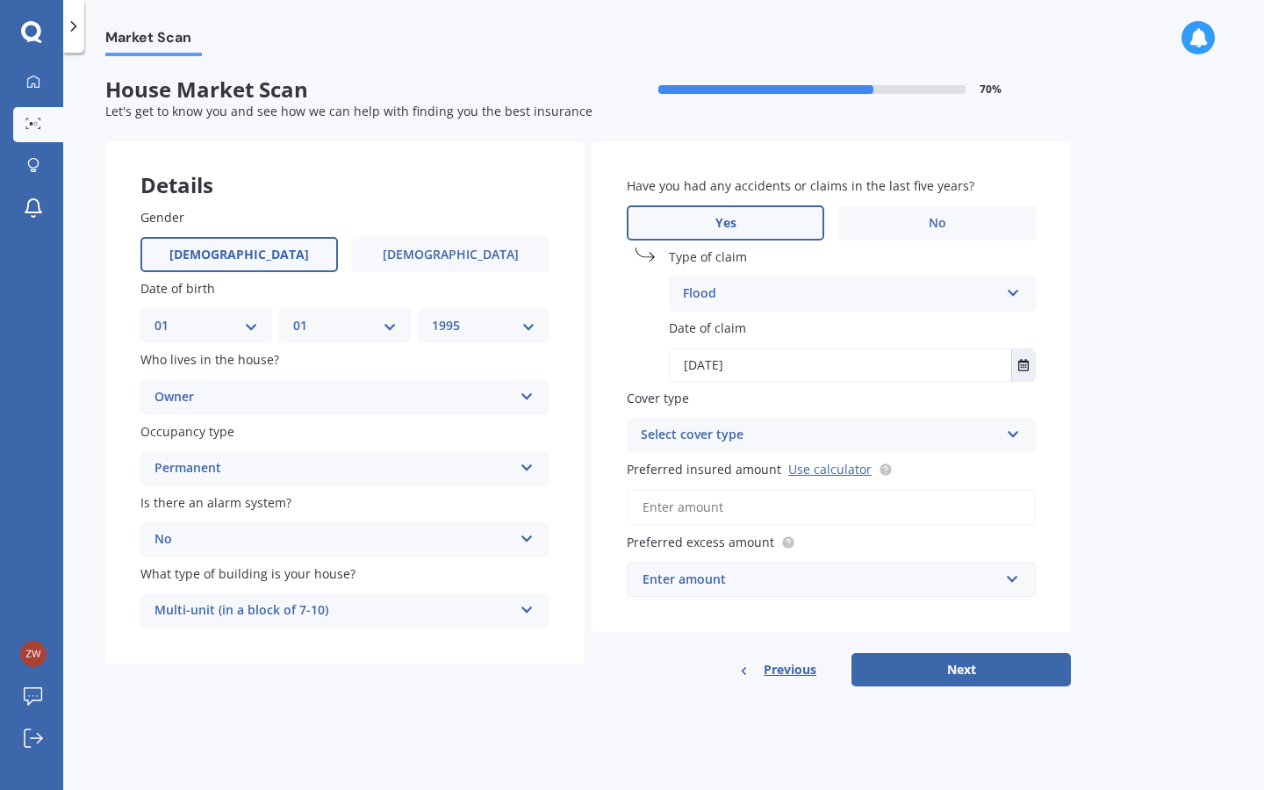
click at [787, 436] on div "Select cover type" at bounding box center [820, 435] width 358 height 21
click at [737, 454] on div "High" at bounding box center [831, 470] width 407 height 32
click at [800, 505] on input "Preferred insured amount Use calculator" at bounding box center [831, 507] width 409 height 37
click at [724, 653] on div "Previous Next" at bounding box center [831, 669] width 479 height 33
click at [747, 580] on div "Enter amount" at bounding box center [821, 579] width 357 height 19
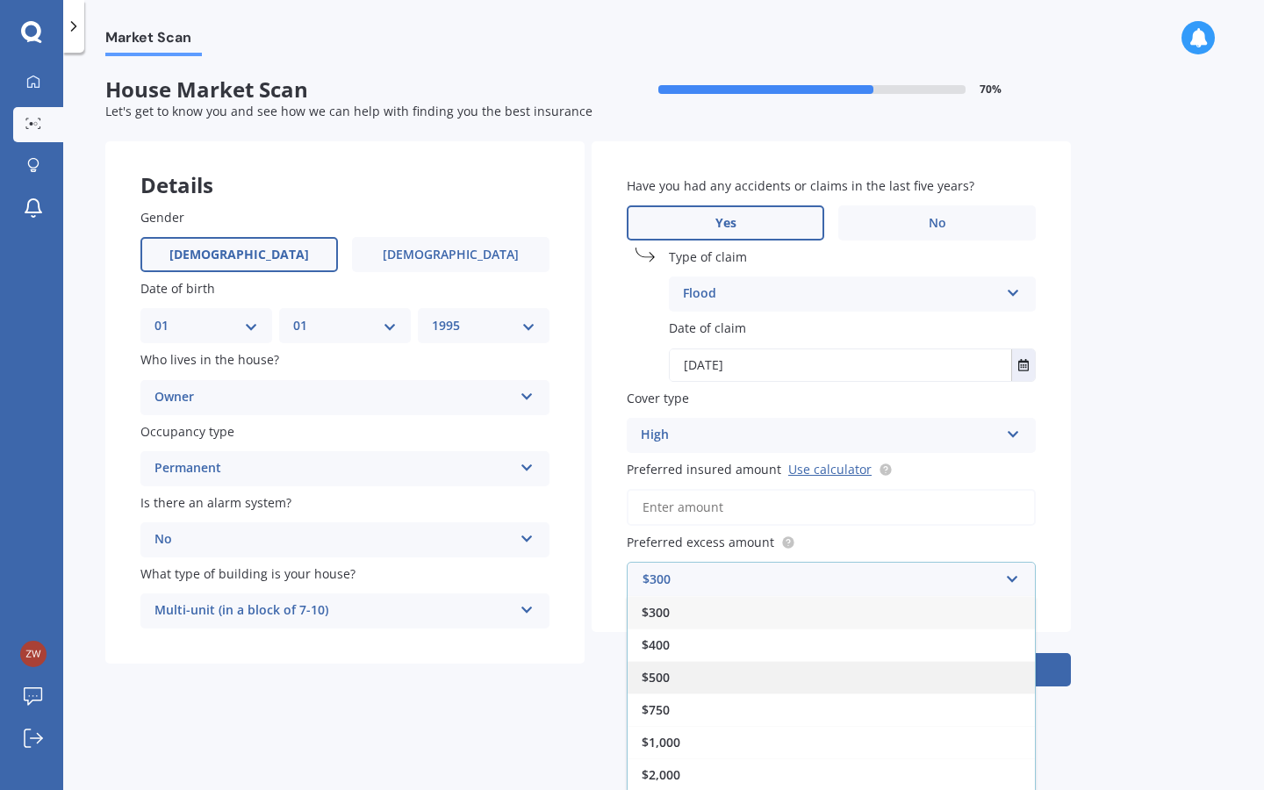
click at [695, 678] on div "$500" at bounding box center [831, 677] width 407 height 32
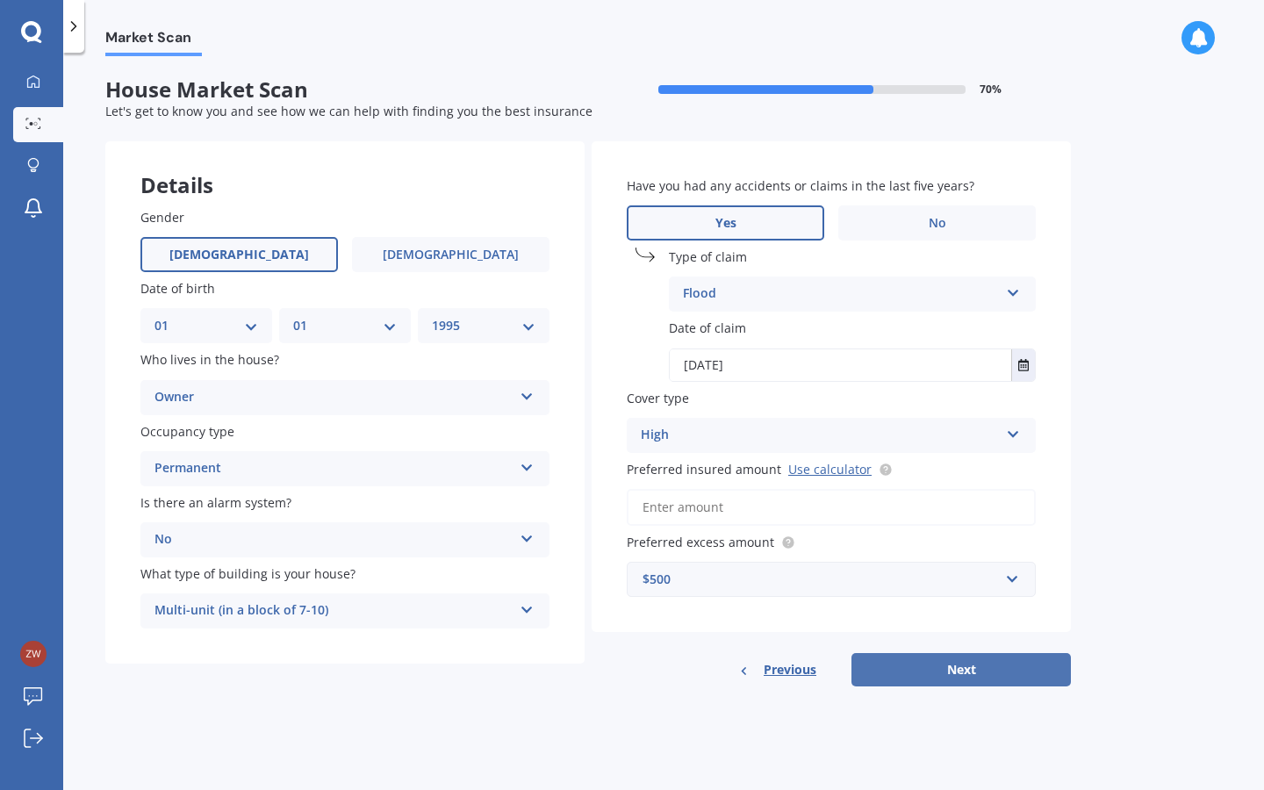
click at [932, 658] on button "Next" at bounding box center [962, 669] width 220 height 33
click at [820, 467] on link "Use calculator" at bounding box center [830, 469] width 83 height 17
click at [701, 504] on input "Preferred insured amount Use calculator" at bounding box center [831, 507] width 409 height 37
paste input "$658,206"
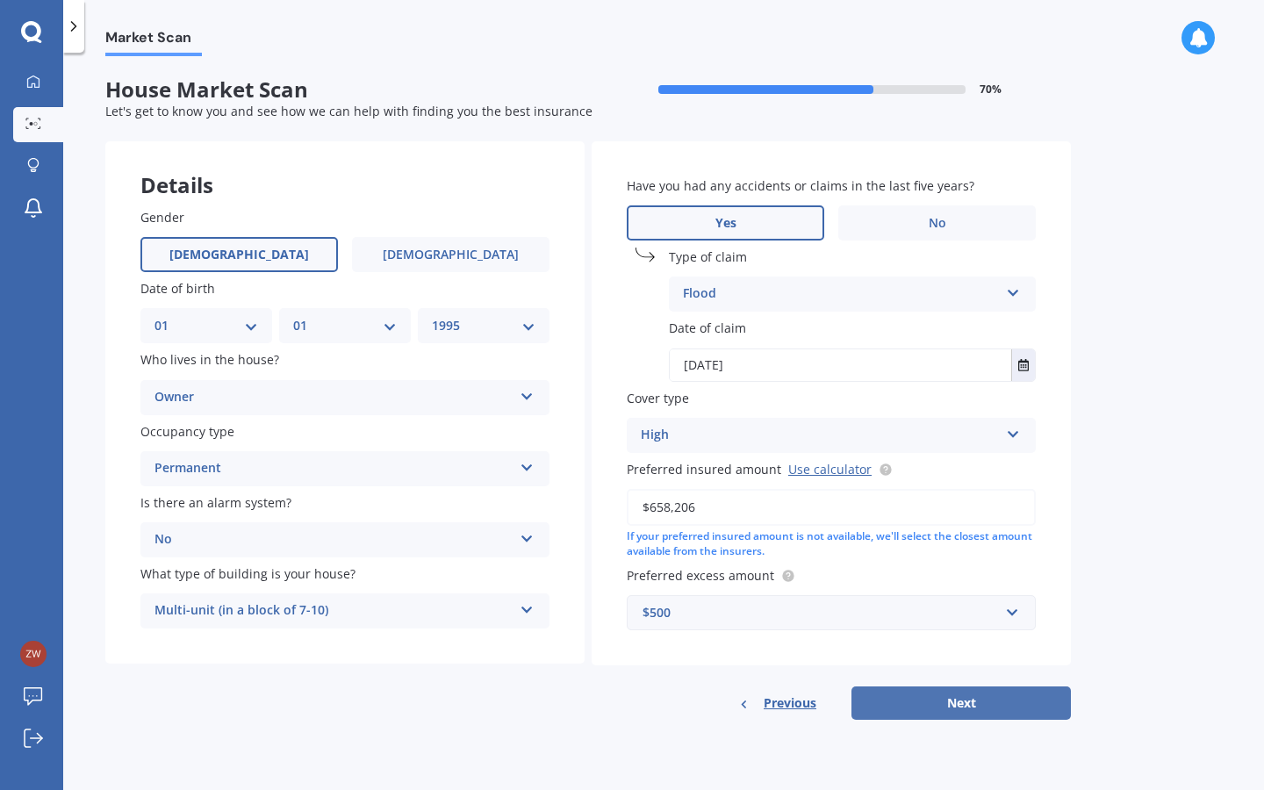
type input "$658,206"
click at [977, 688] on button "Next" at bounding box center [962, 703] width 220 height 33
select select "01"
select select "1995"
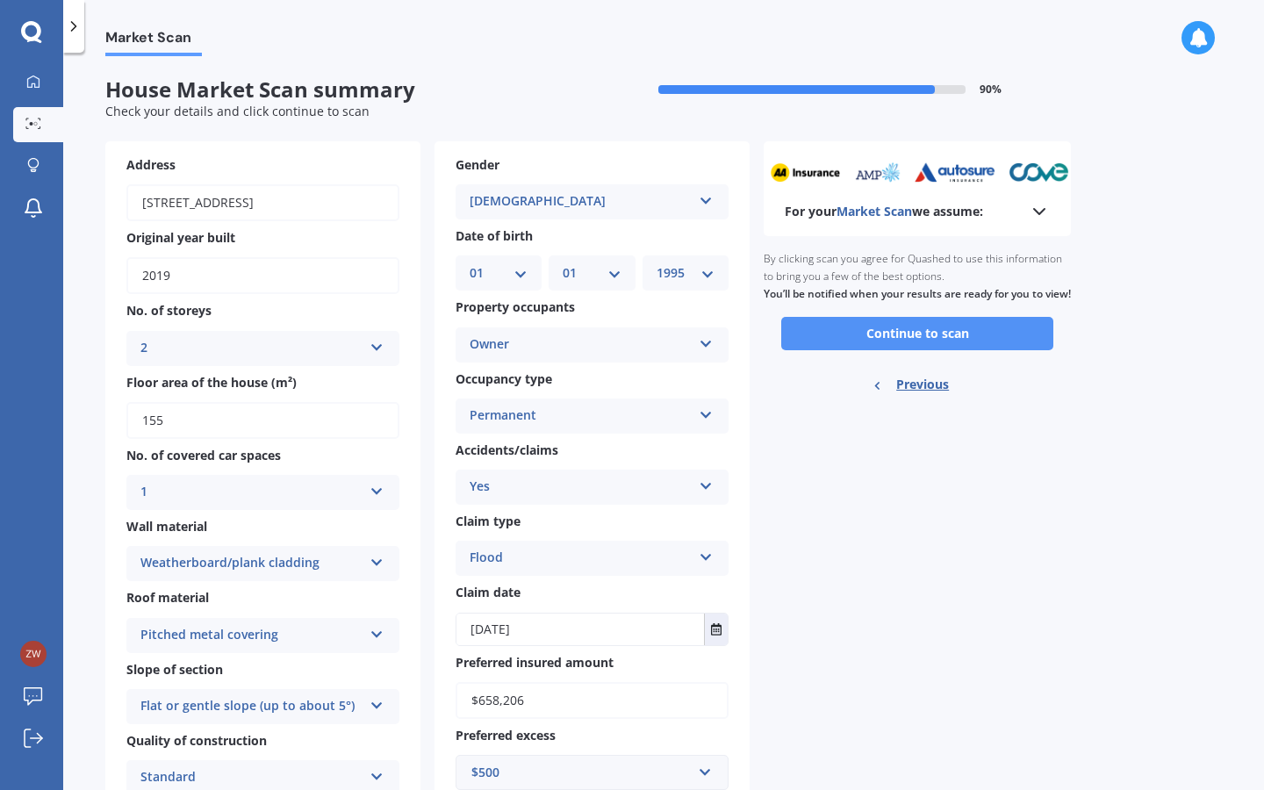
click at [860, 336] on button "Continue to scan" at bounding box center [918, 333] width 272 height 33
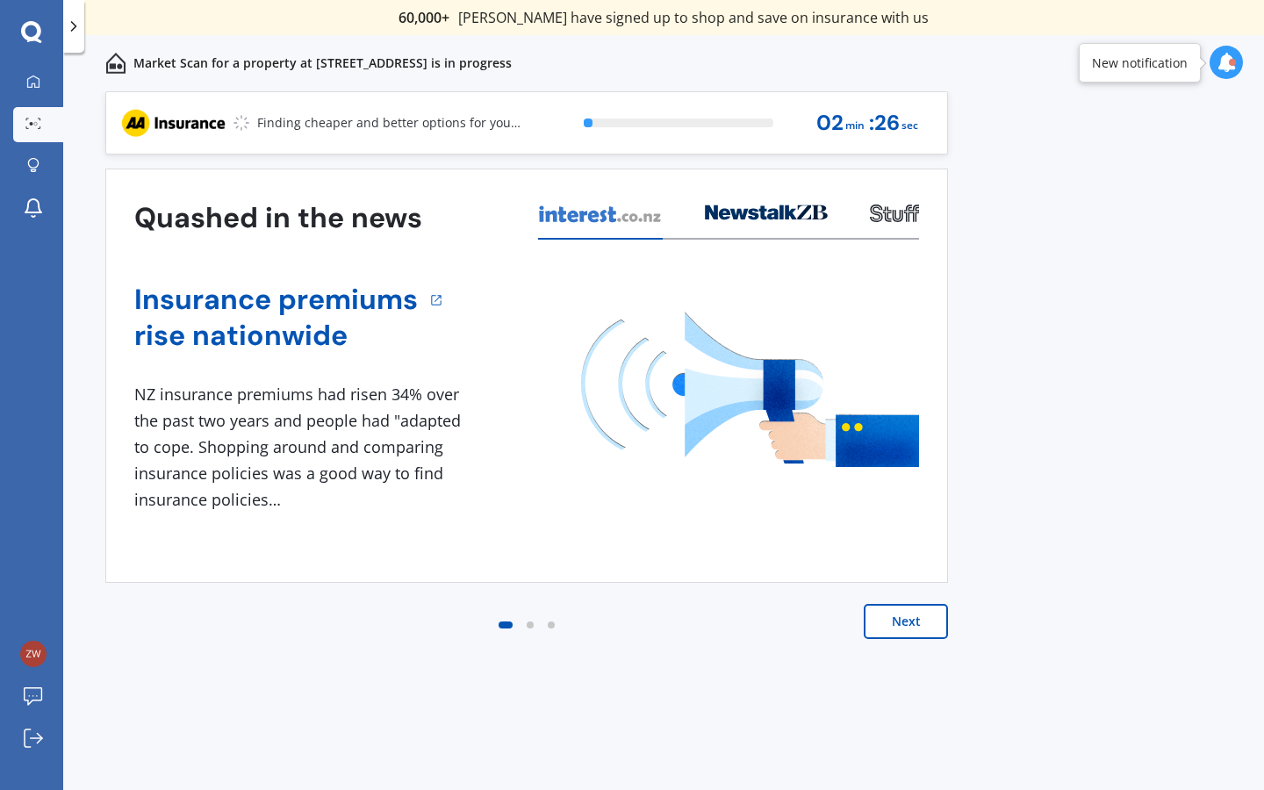
click at [910, 627] on button "Next" at bounding box center [906, 621] width 84 height 35
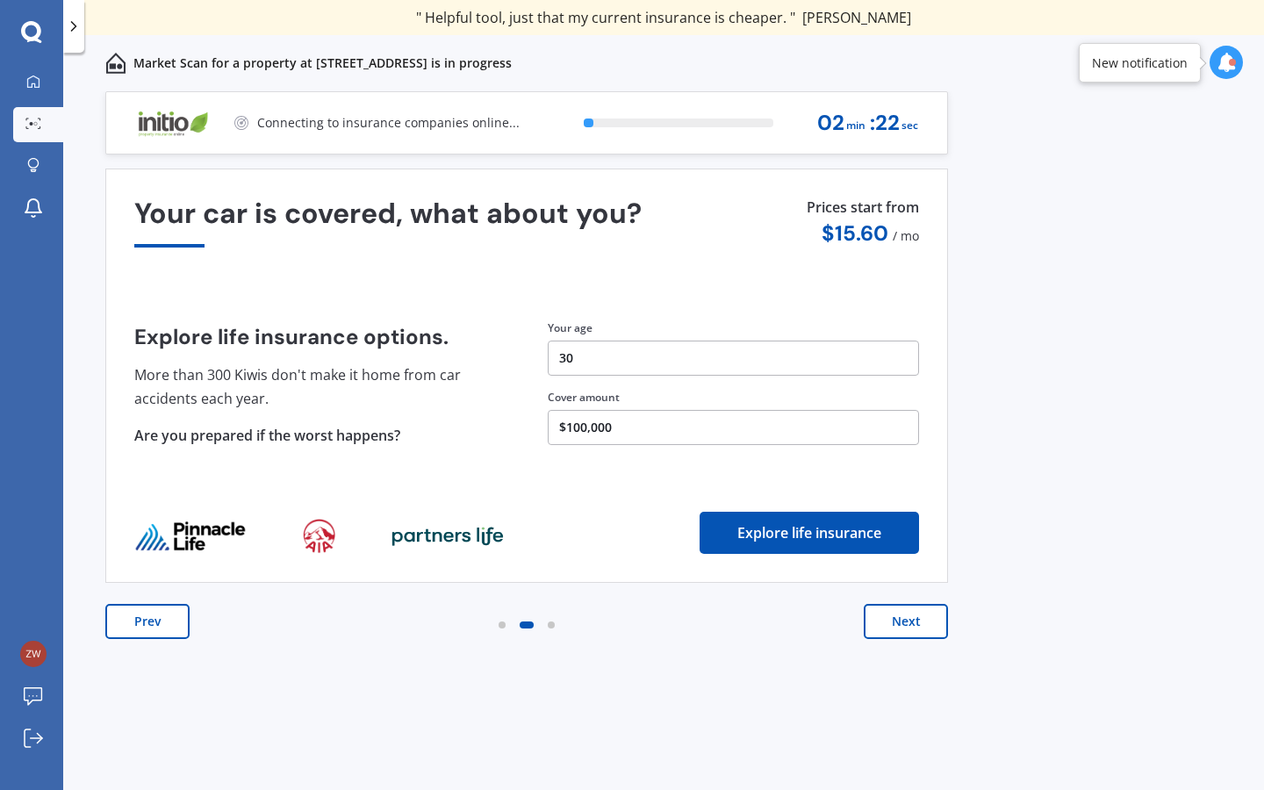
click at [913, 631] on button "Next" at bounding box center [906, 621] width 84 height 35
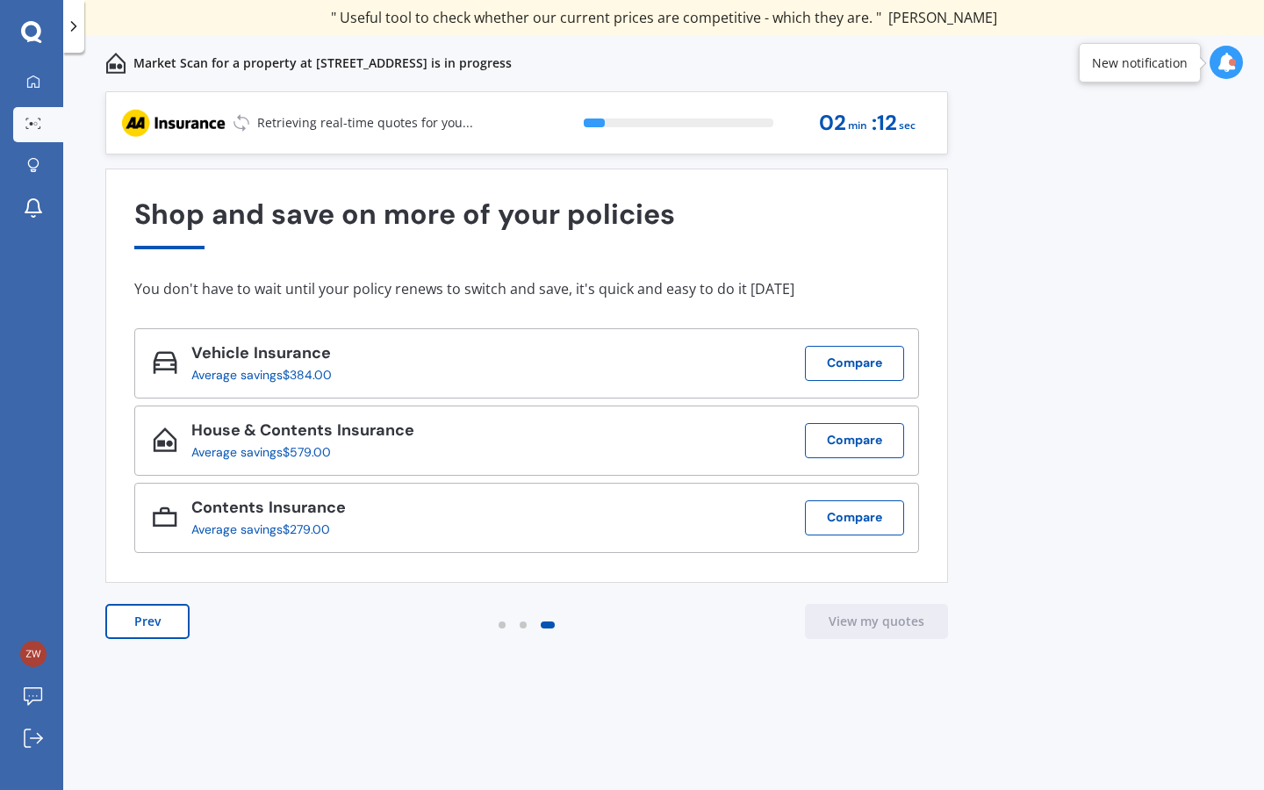
click at [1221, 64] on icon at bounding box center [1226, 62] width 19 height 19
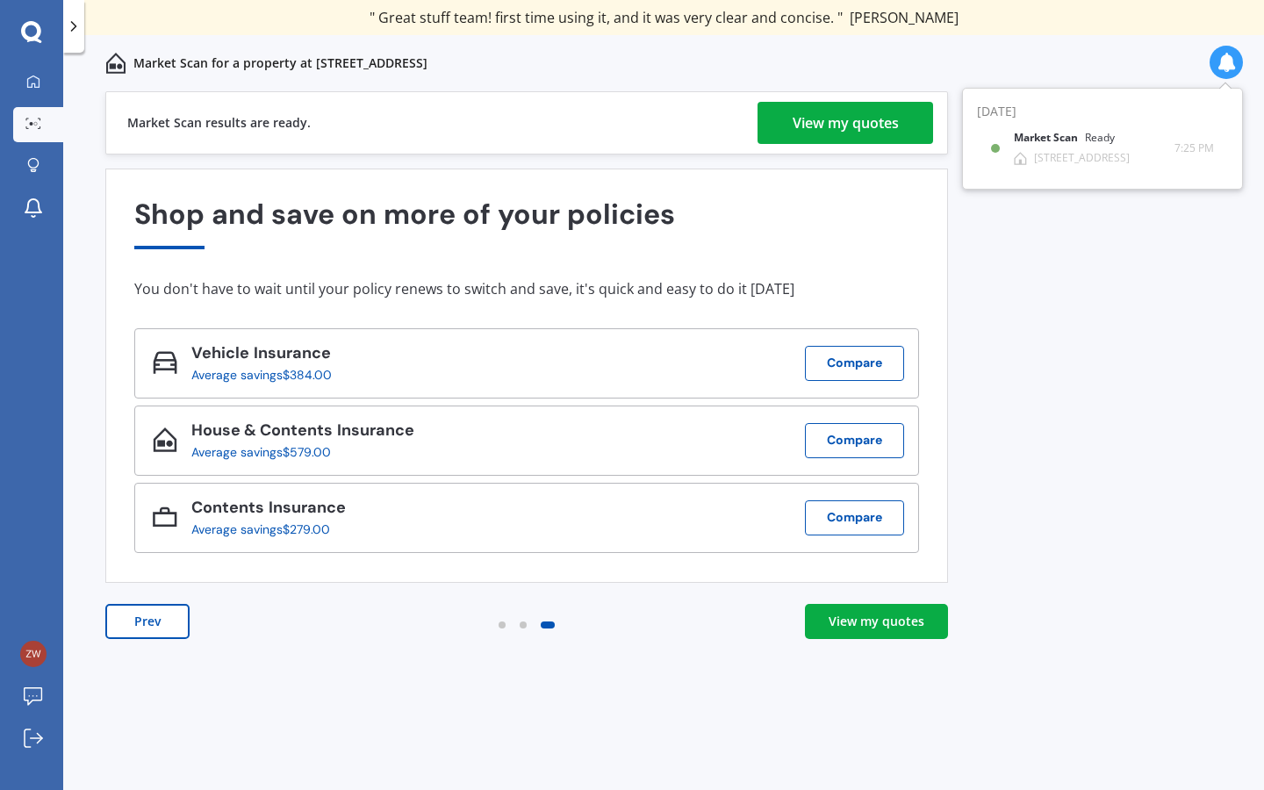
click at [836, 131] on div "View my quotes" at bounding box center [846, 123] width 106 height 42
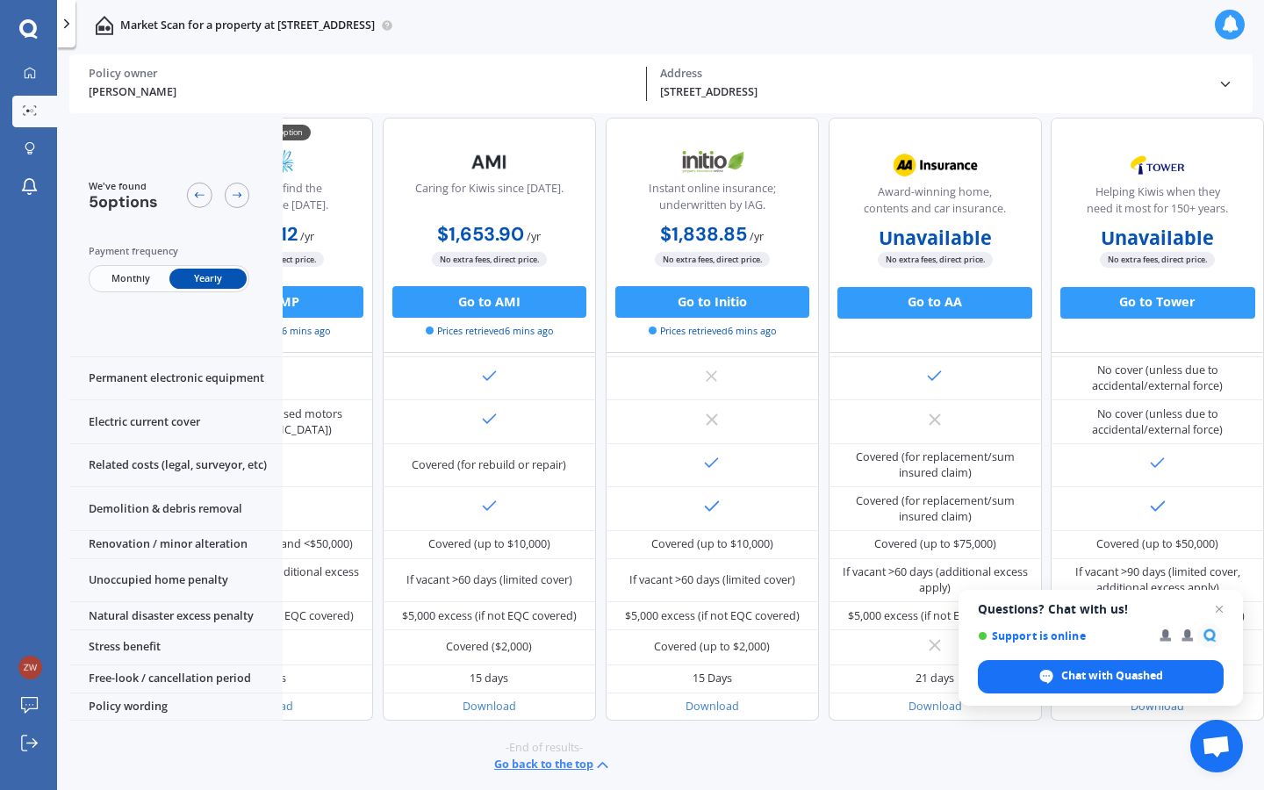
scroll to position [674, 145]
click at [1221, 609] on span "Open chat" at bounding box center [1220, 610] width 22 height 22
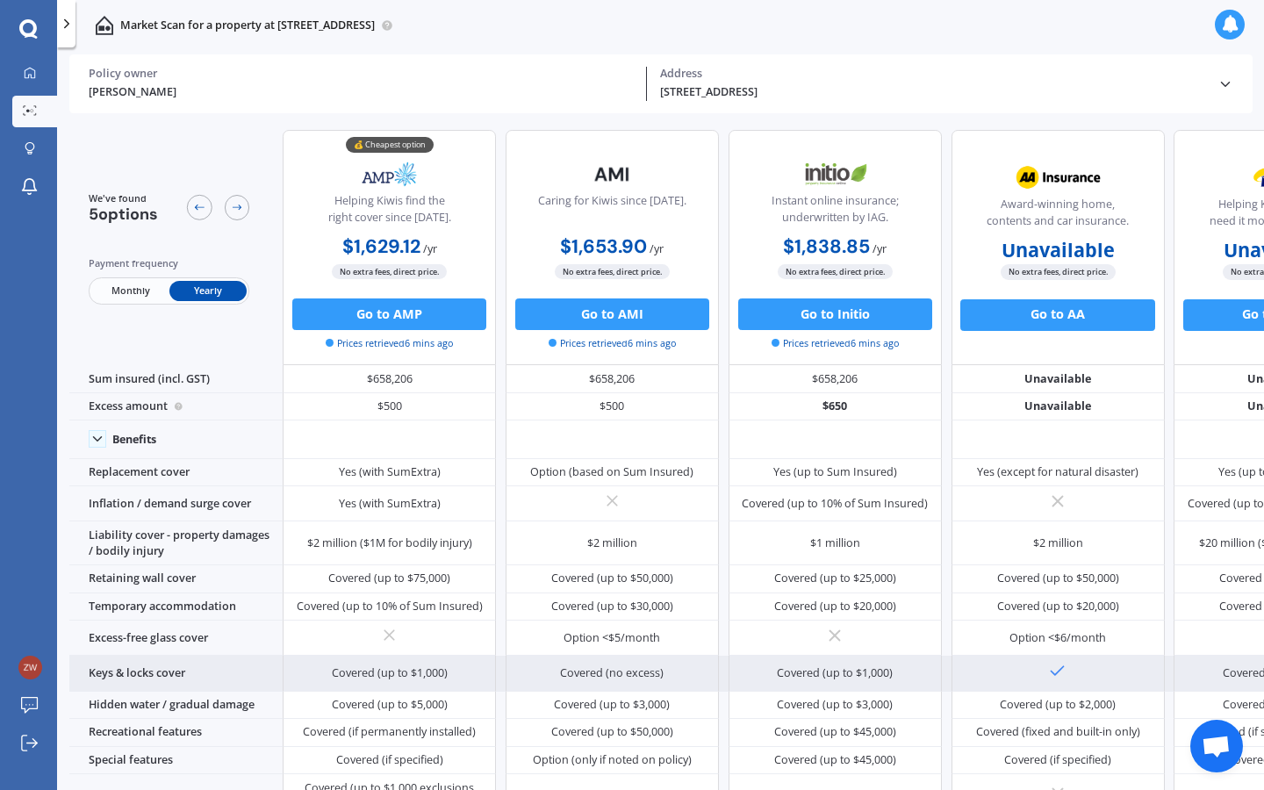
scroll to position [0, 0]
